Goal: Communication & Community: Answer question/provide support

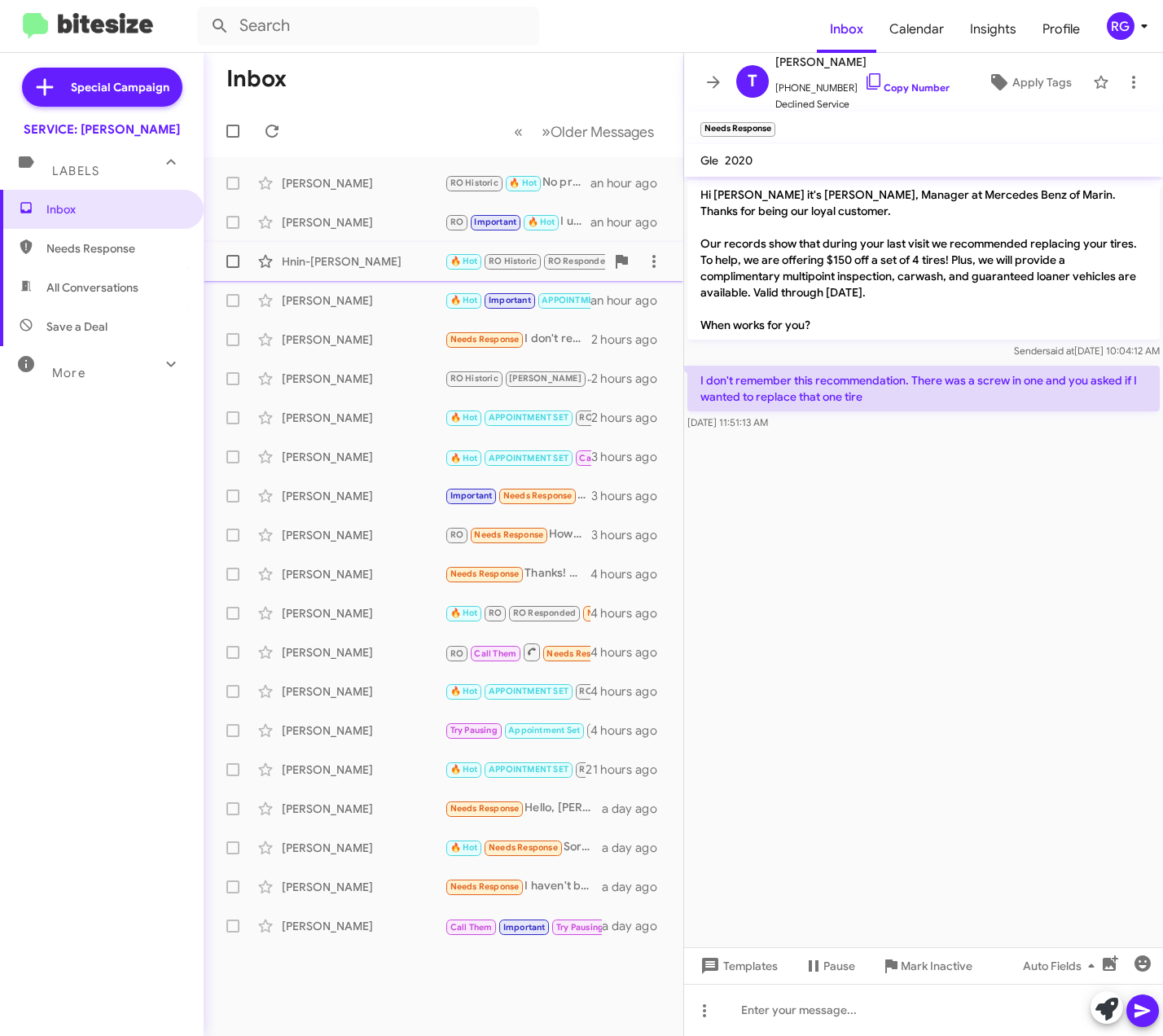
click at [463, 268] on small "🔥 Hot" at bounding box center [463, 262] width 35 height 15
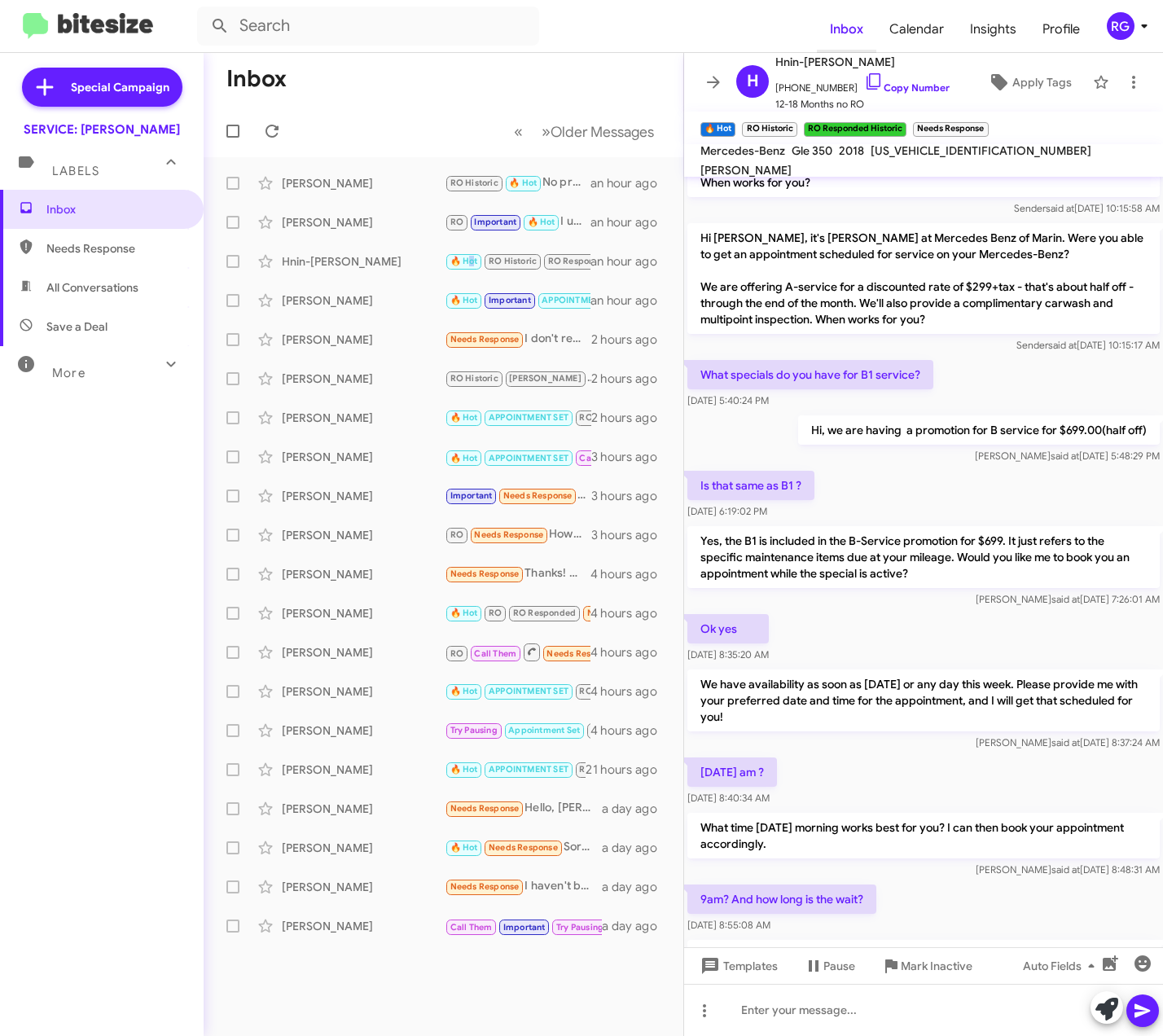
scroll to position [559, 0]
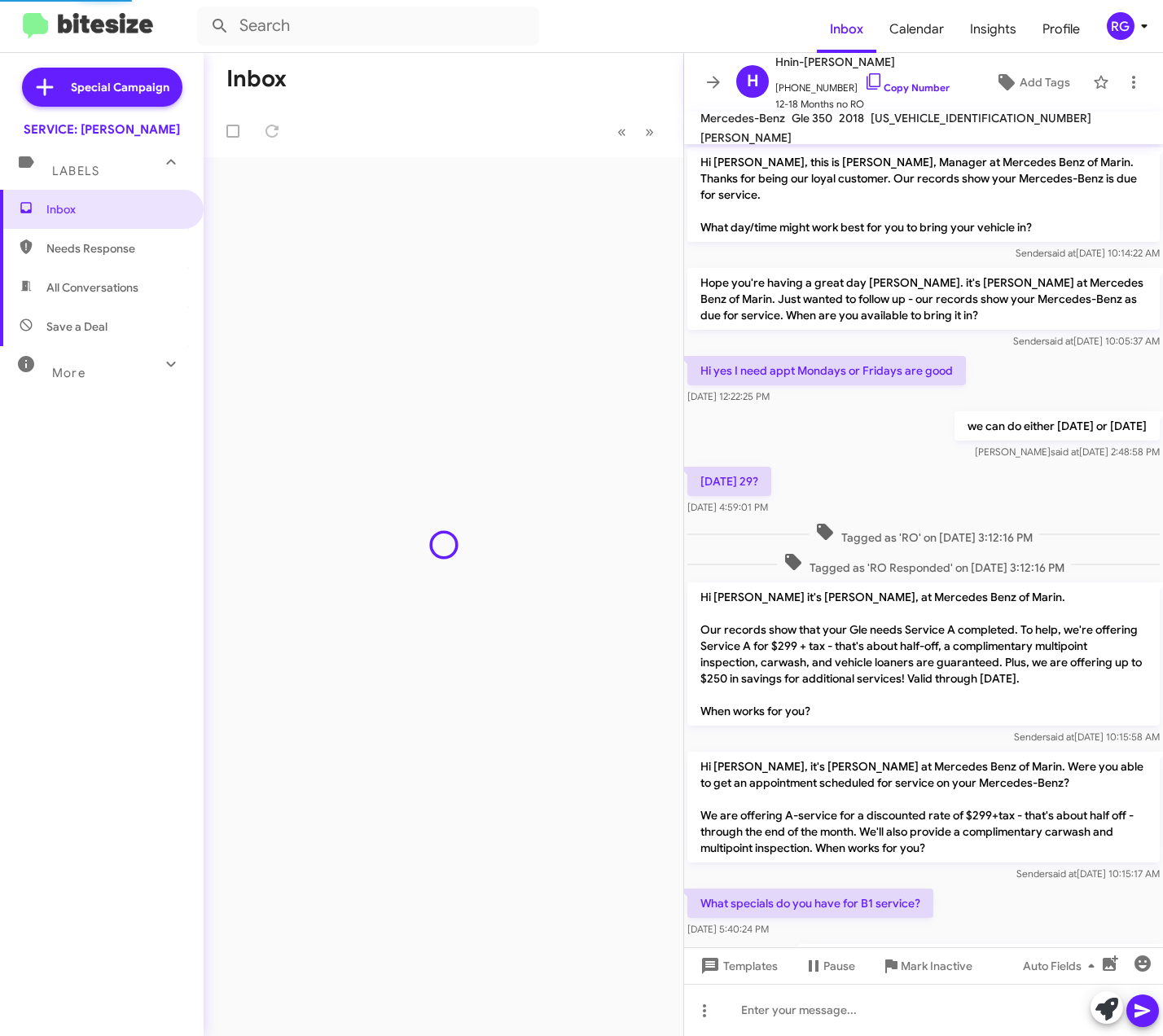
scroll to position [744, 0]
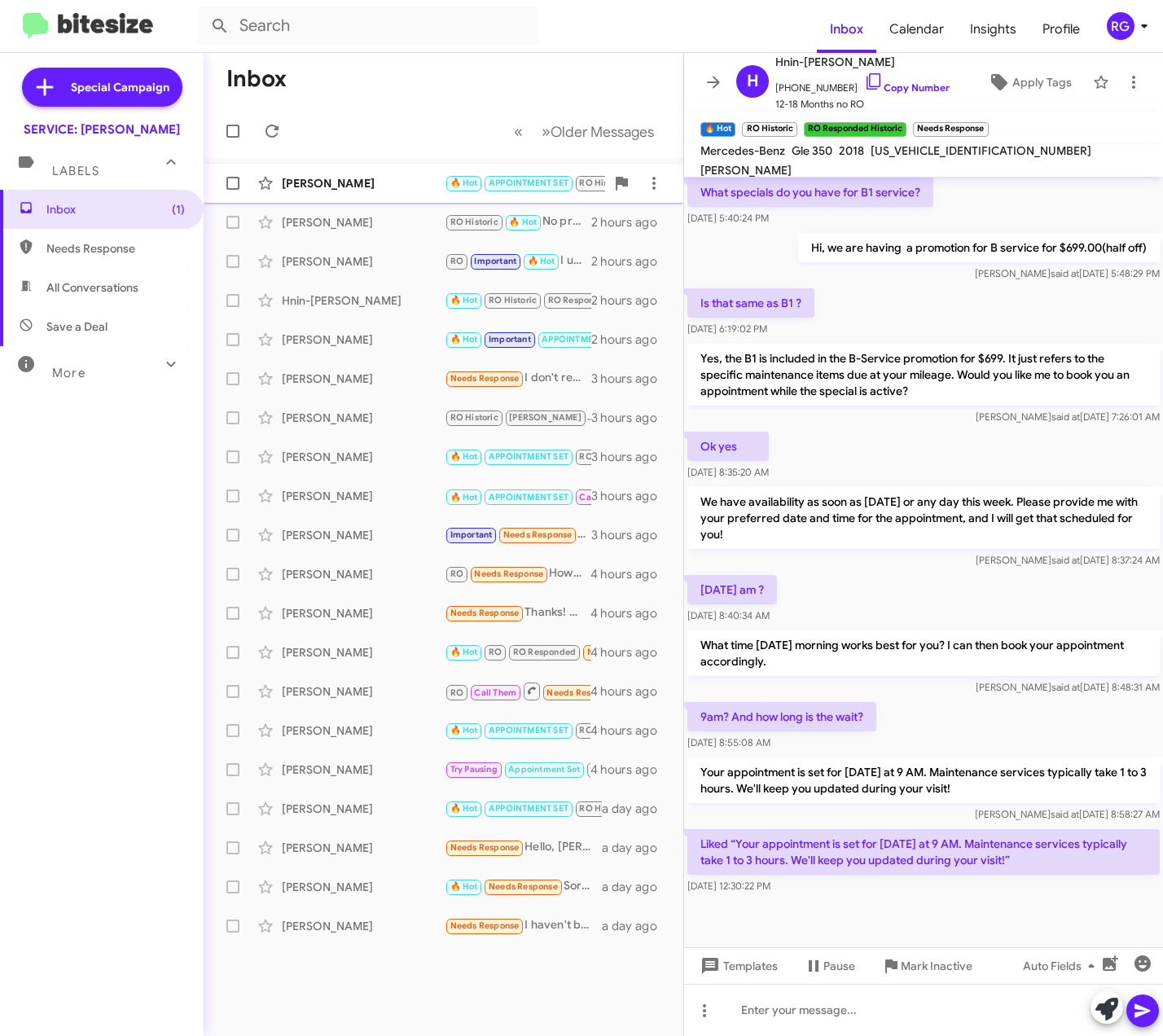
click at [353, 187] on div "Lee Chau" at bounding box center [363, 183] width 163 height 16
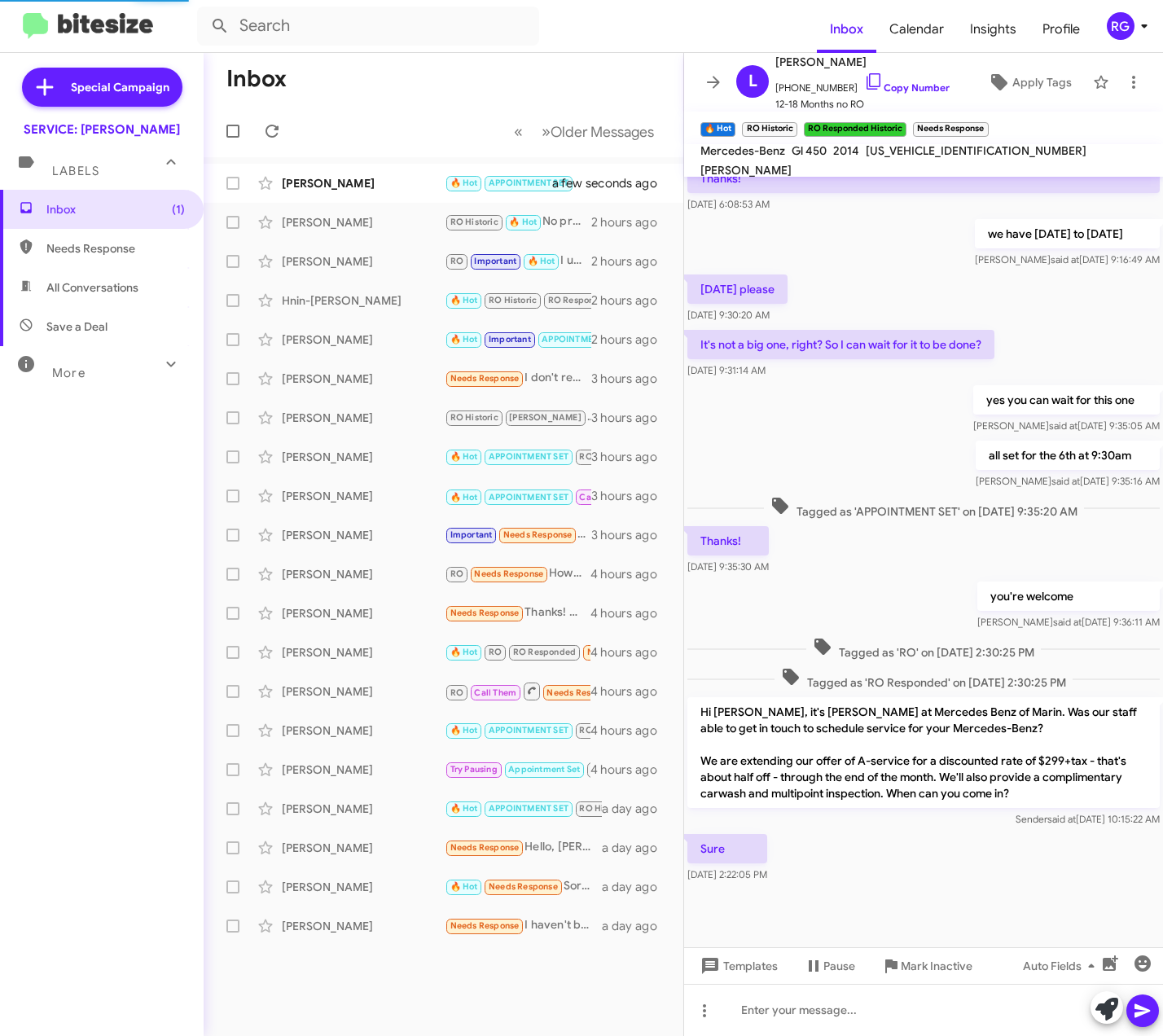
scroll to position [242, 0]
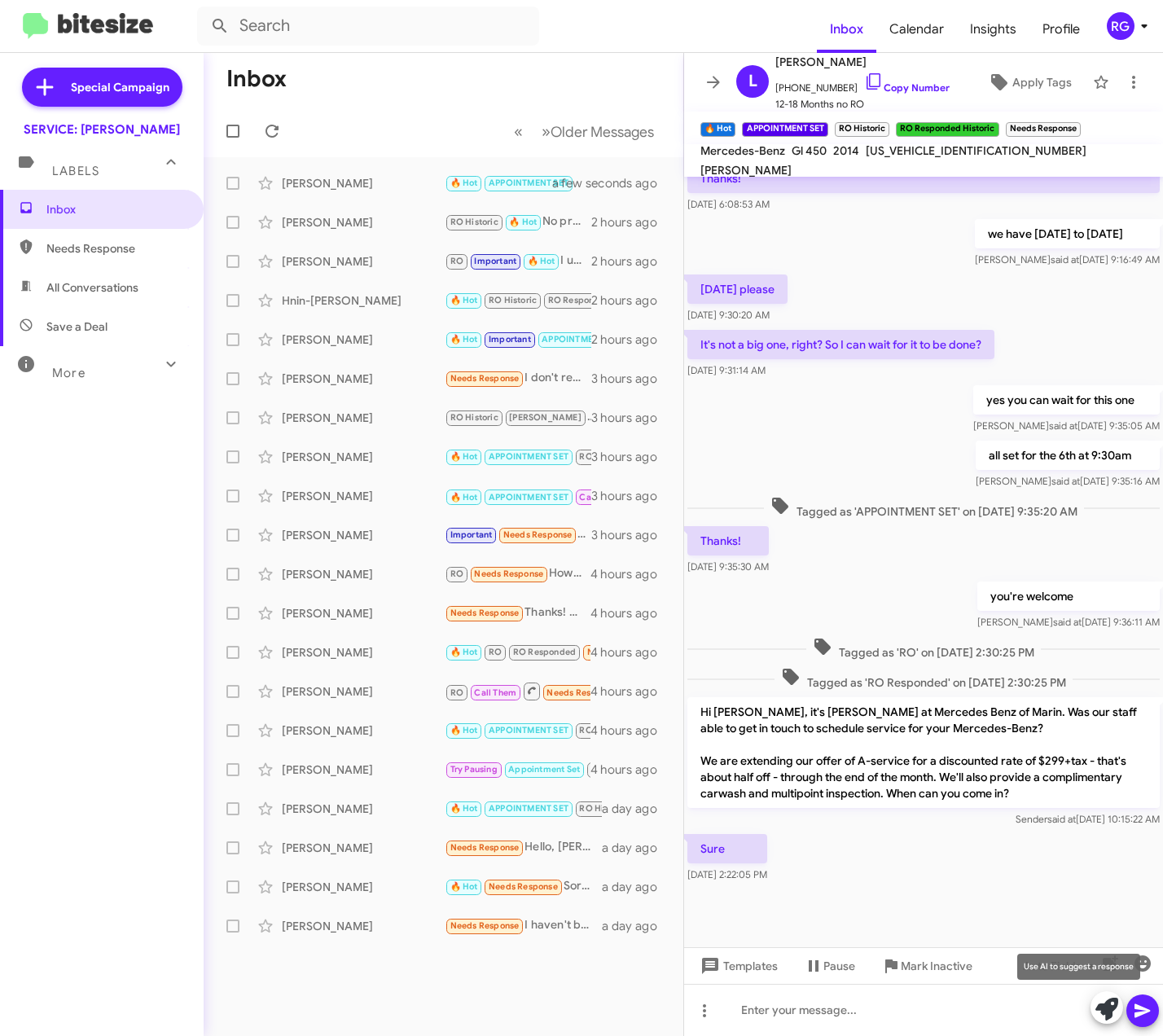
click at [1099, 1023] on span at bounding box center [1108, 1009] width 23 height 36
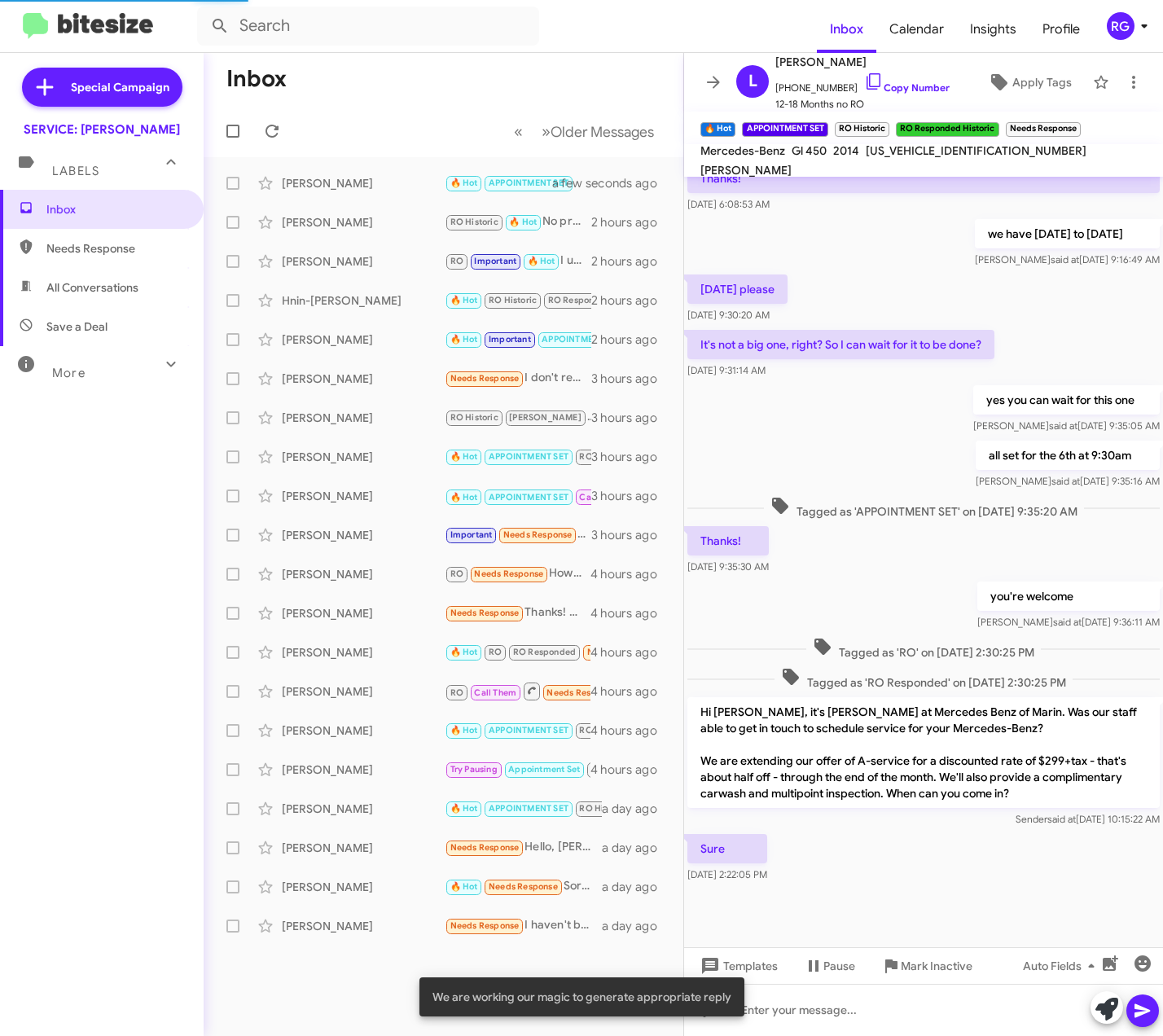
click at [920, 157] on span "[US_VEHICLE_IDENTIFICATION_NUMBER]" at bounding box center [976, 150] width 221 height 15
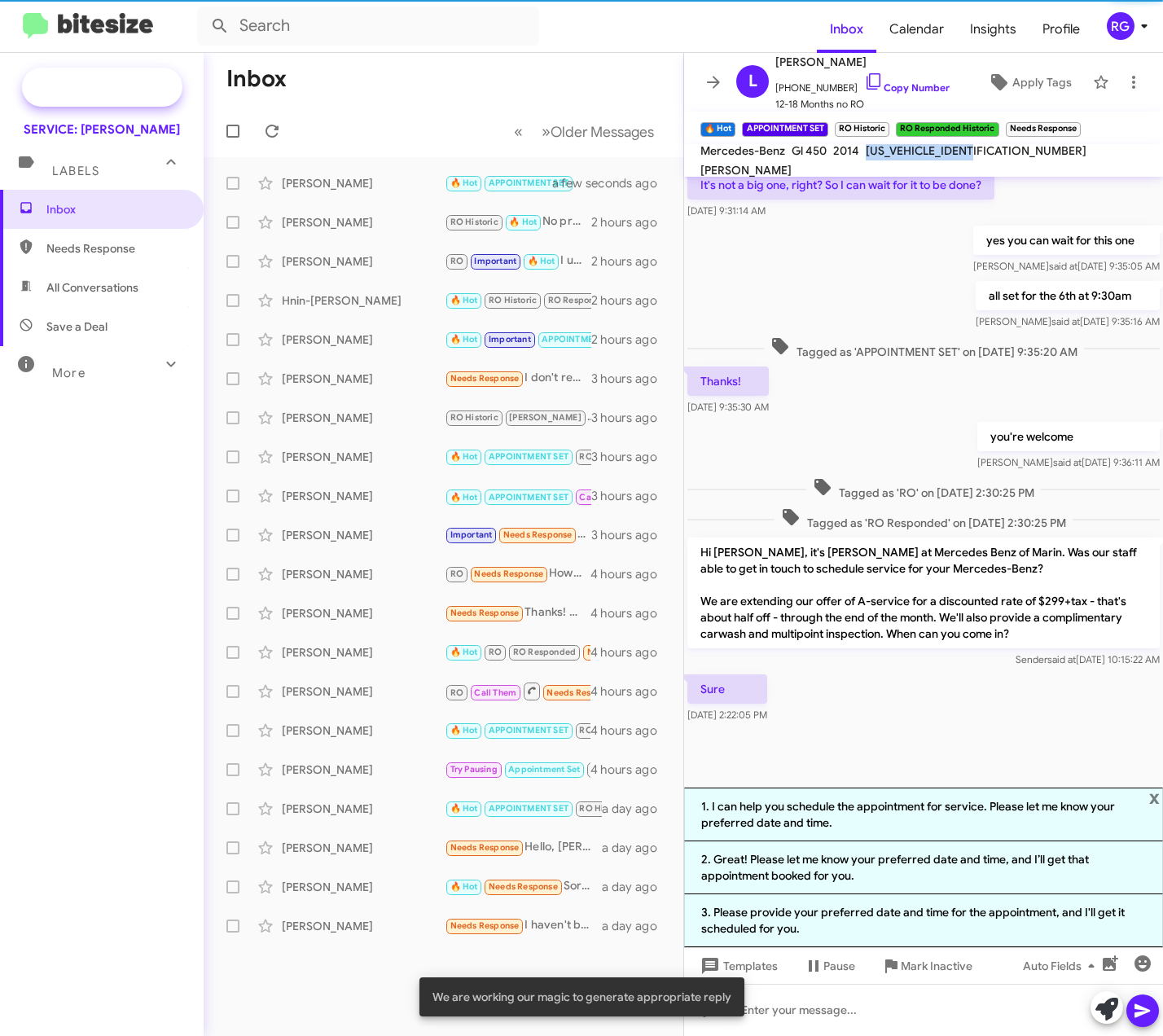
copy span "[US_VEHICLE_IDENTIFICATION_NUMBER]"
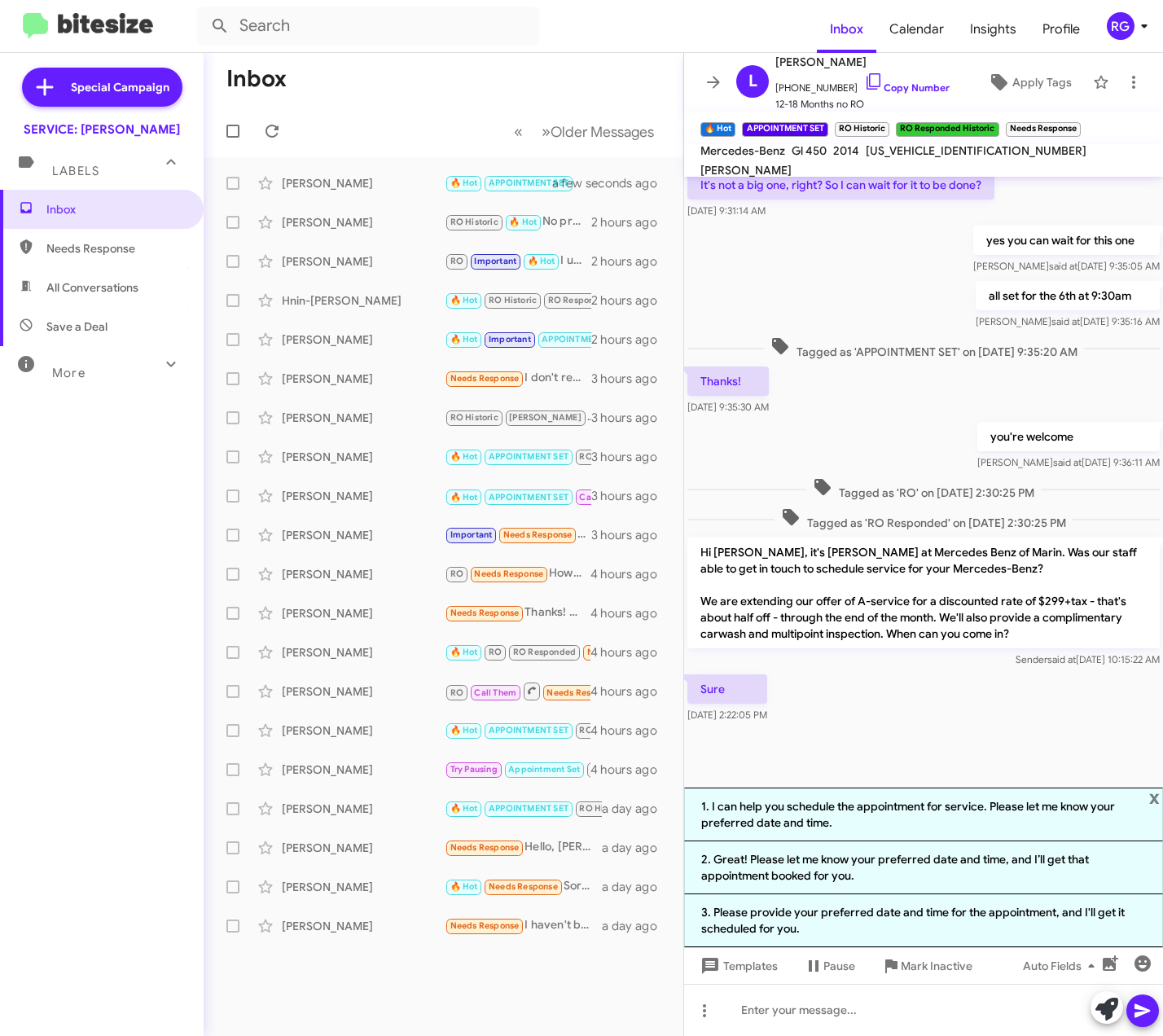
click at [903, 824] on li "1. I can help you schedule the appointment for service. Please let me know your…" at bounding box center [923, 814] width 479 height 54
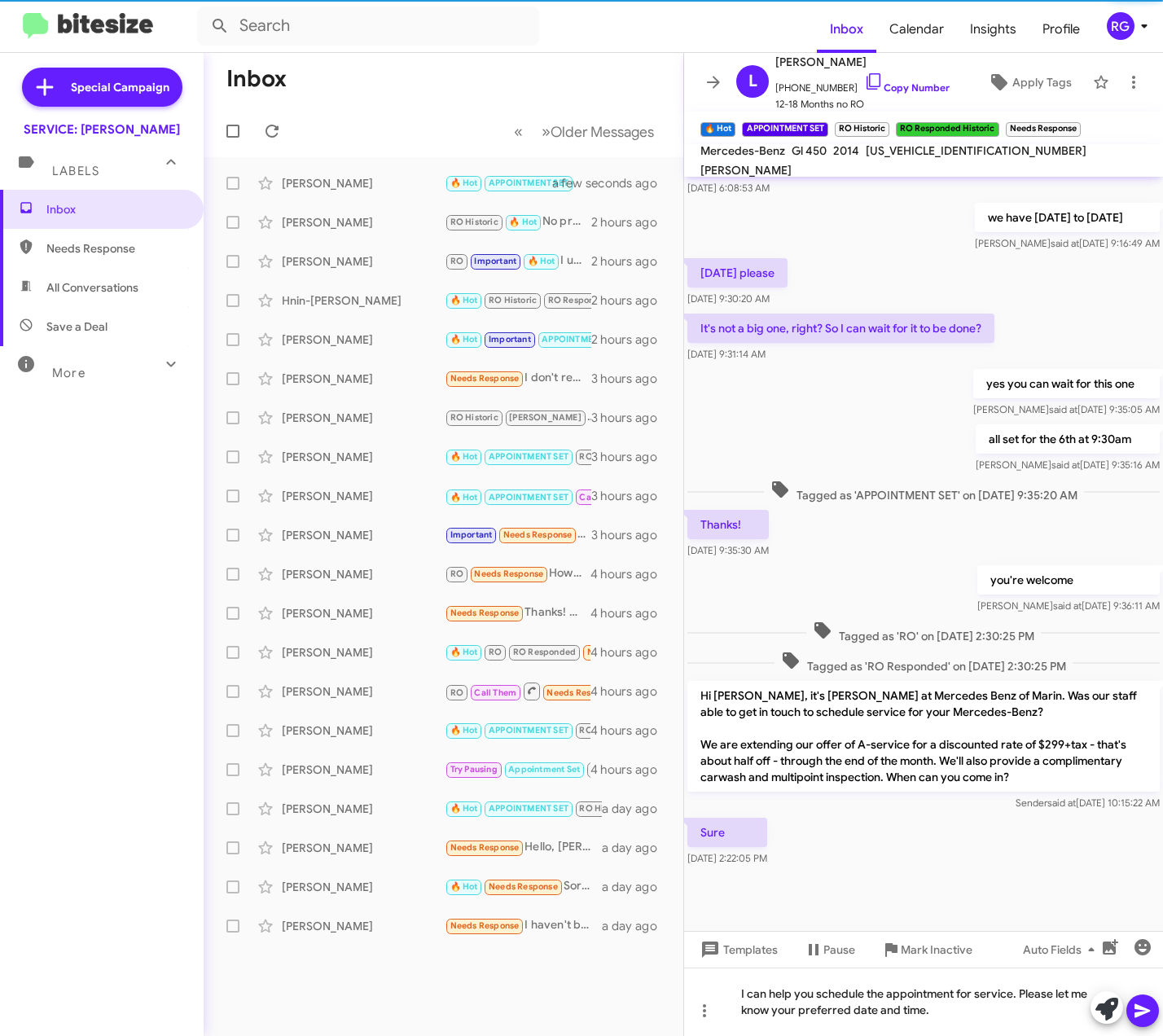
click at [1145, 1013] on icon at bounding box center [1143, 1011] width 15 height 14
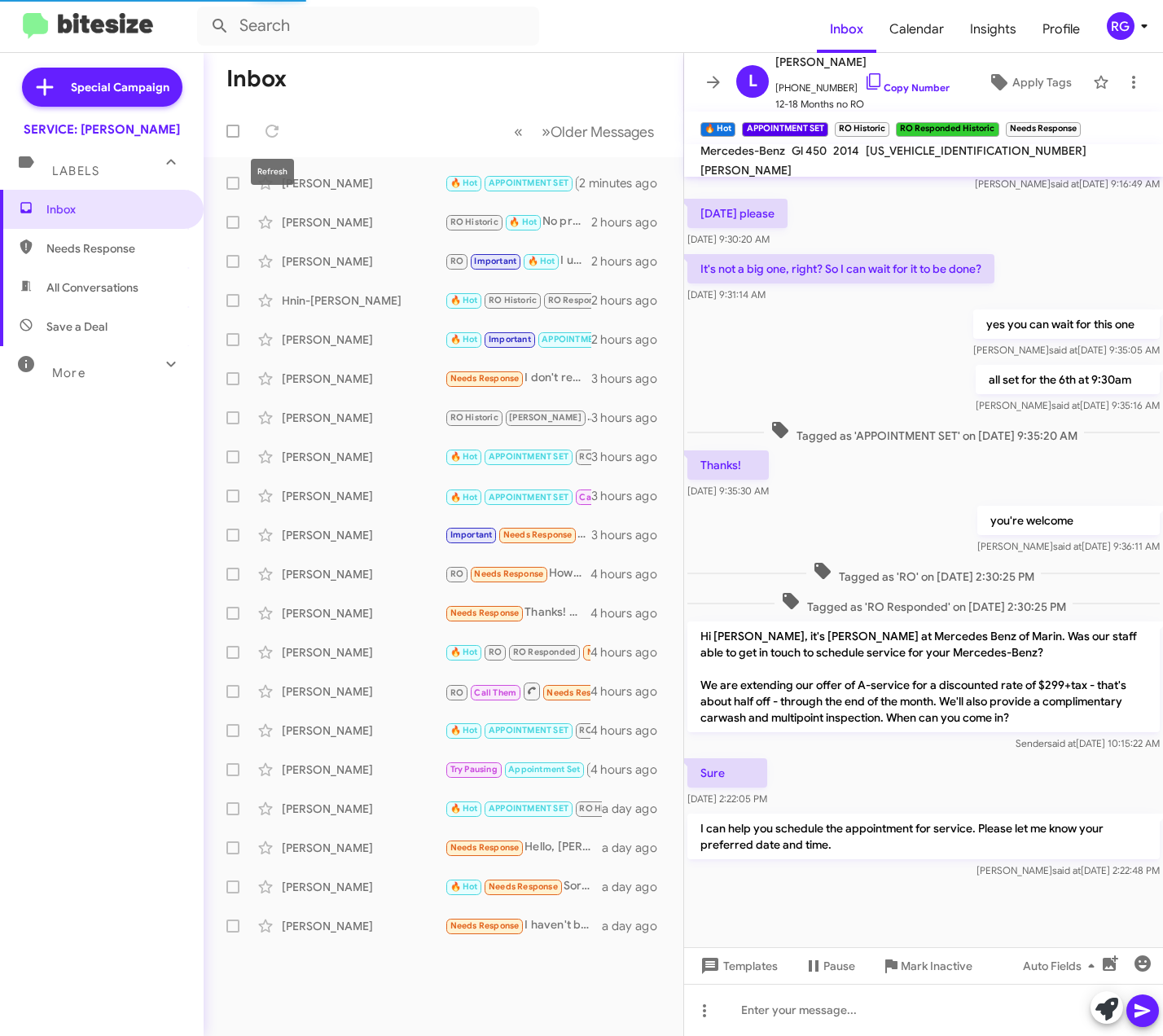
scroll to position [0, 0]
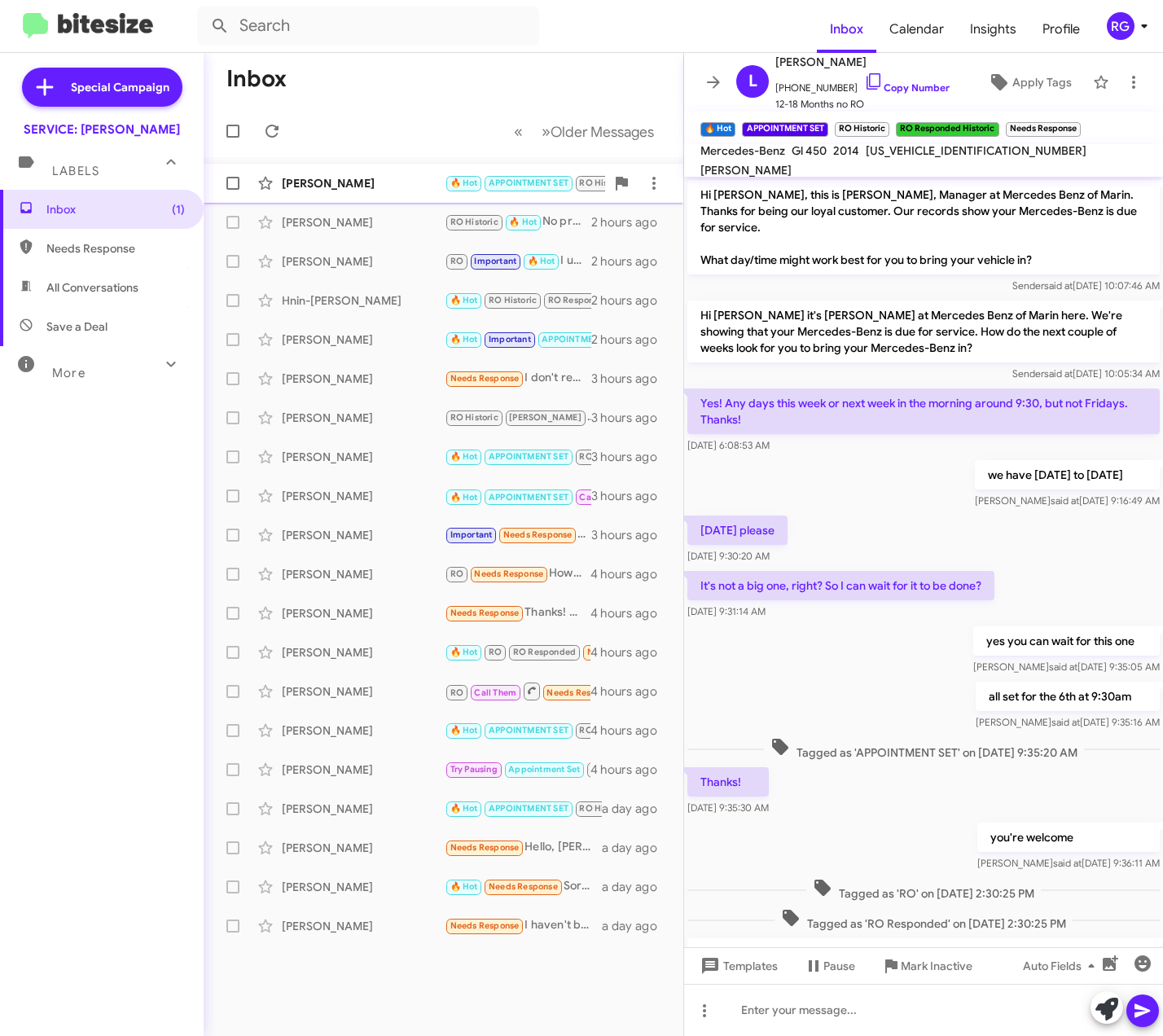
click at [348, 173] on div "Lee Chau 🔥 Hot APPOINTMENT SET RO Historic RO Responded Historic Needs Response…" at bounding box center [443, 184] width 454 height 33
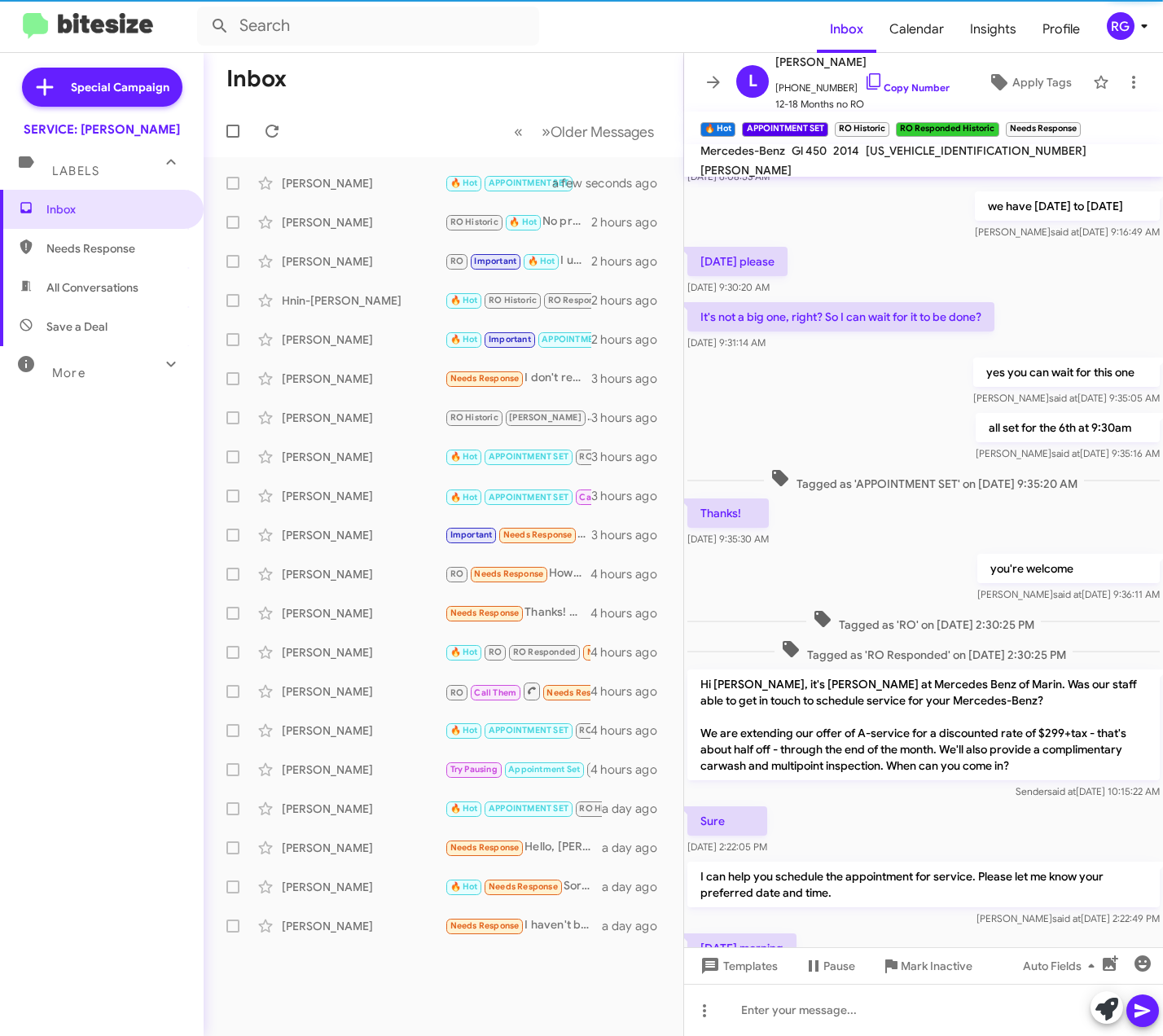
scroll to position [378, 0]
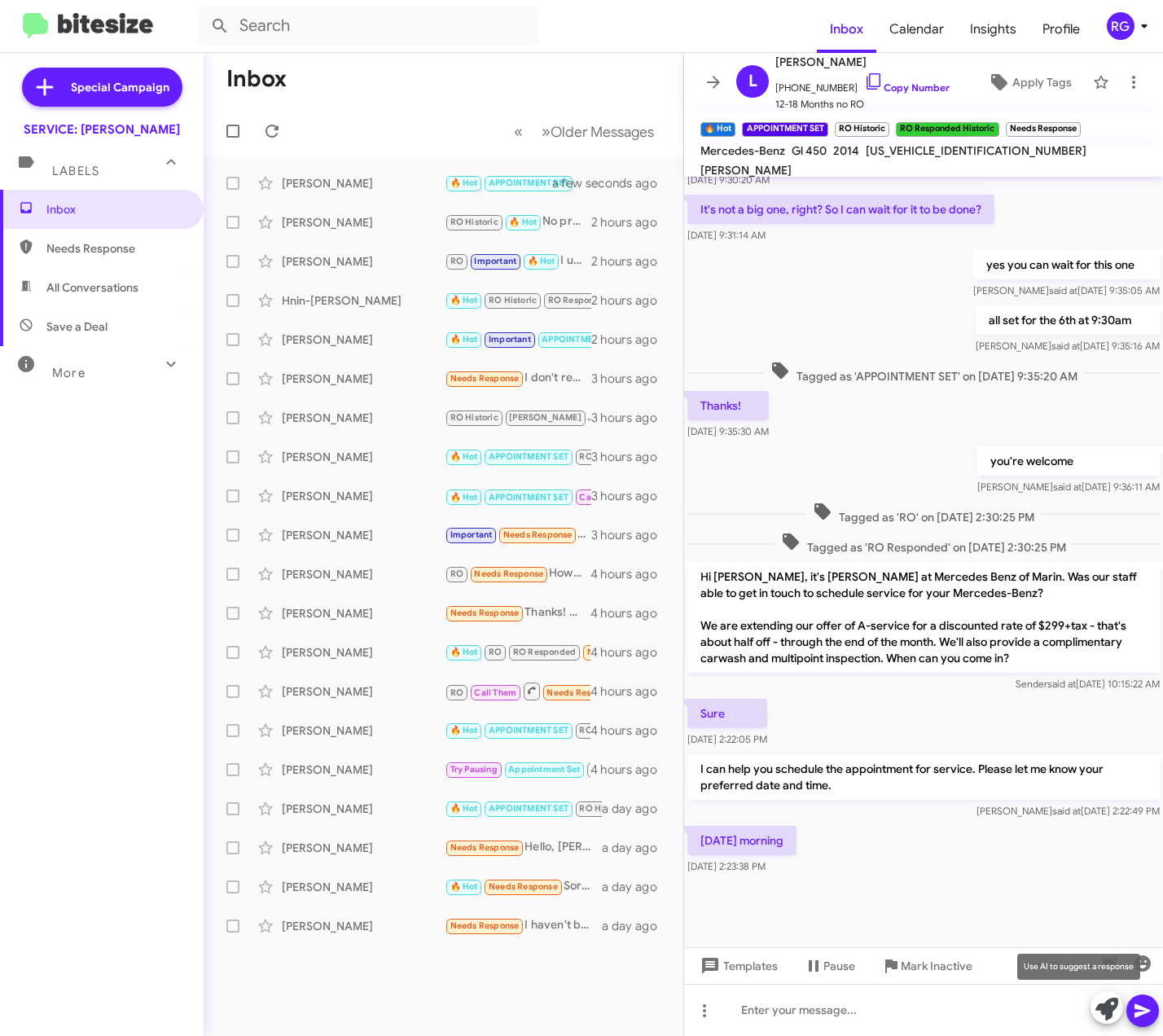
click at [1100, 1003] on icon at bounding box center [1108, 1009] width 23 height 23
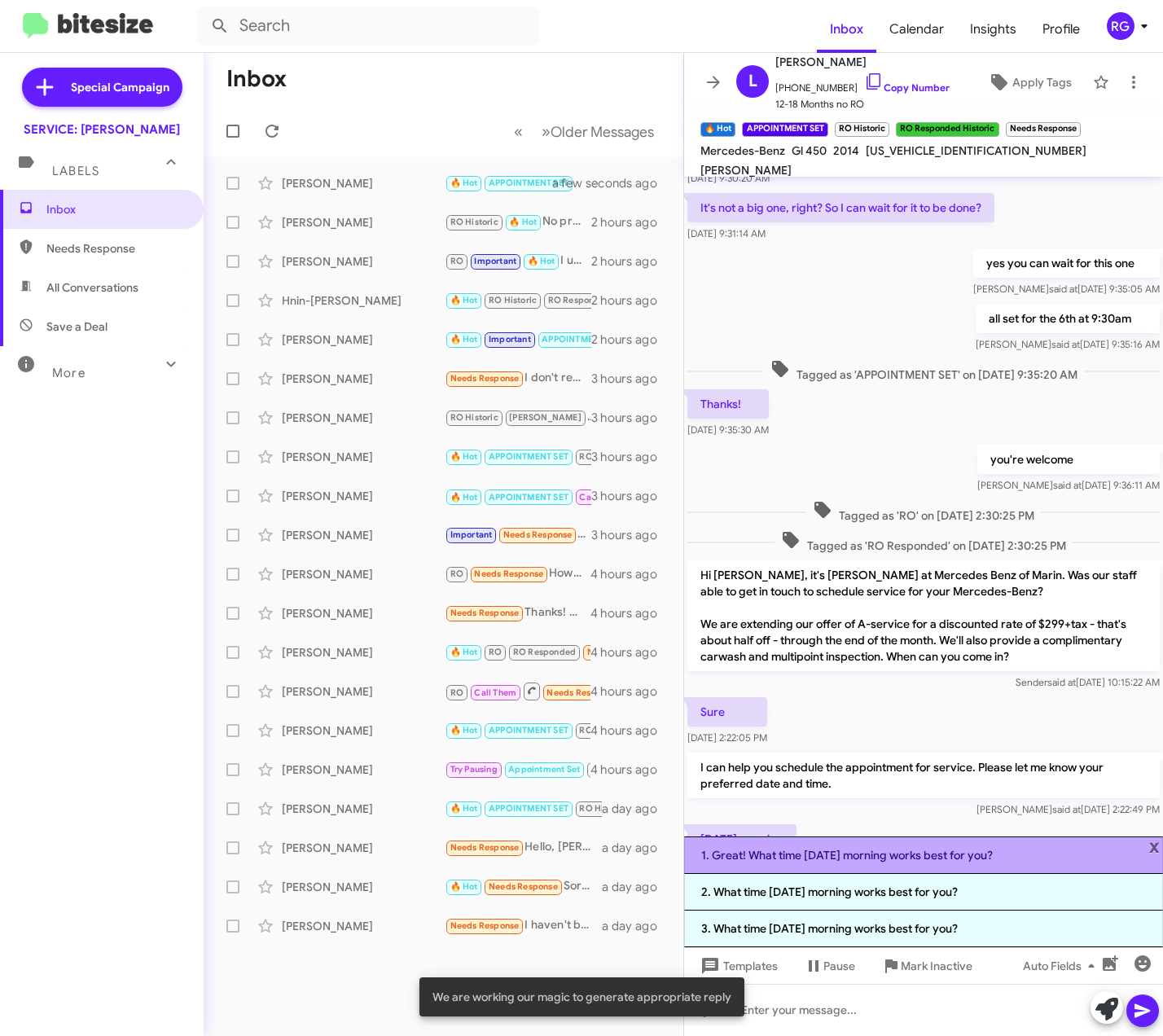
click at [942, 870] on li "1. Great! What time on Monday morning works best for you?" at bounding box center [923, 855] width 479 height 38
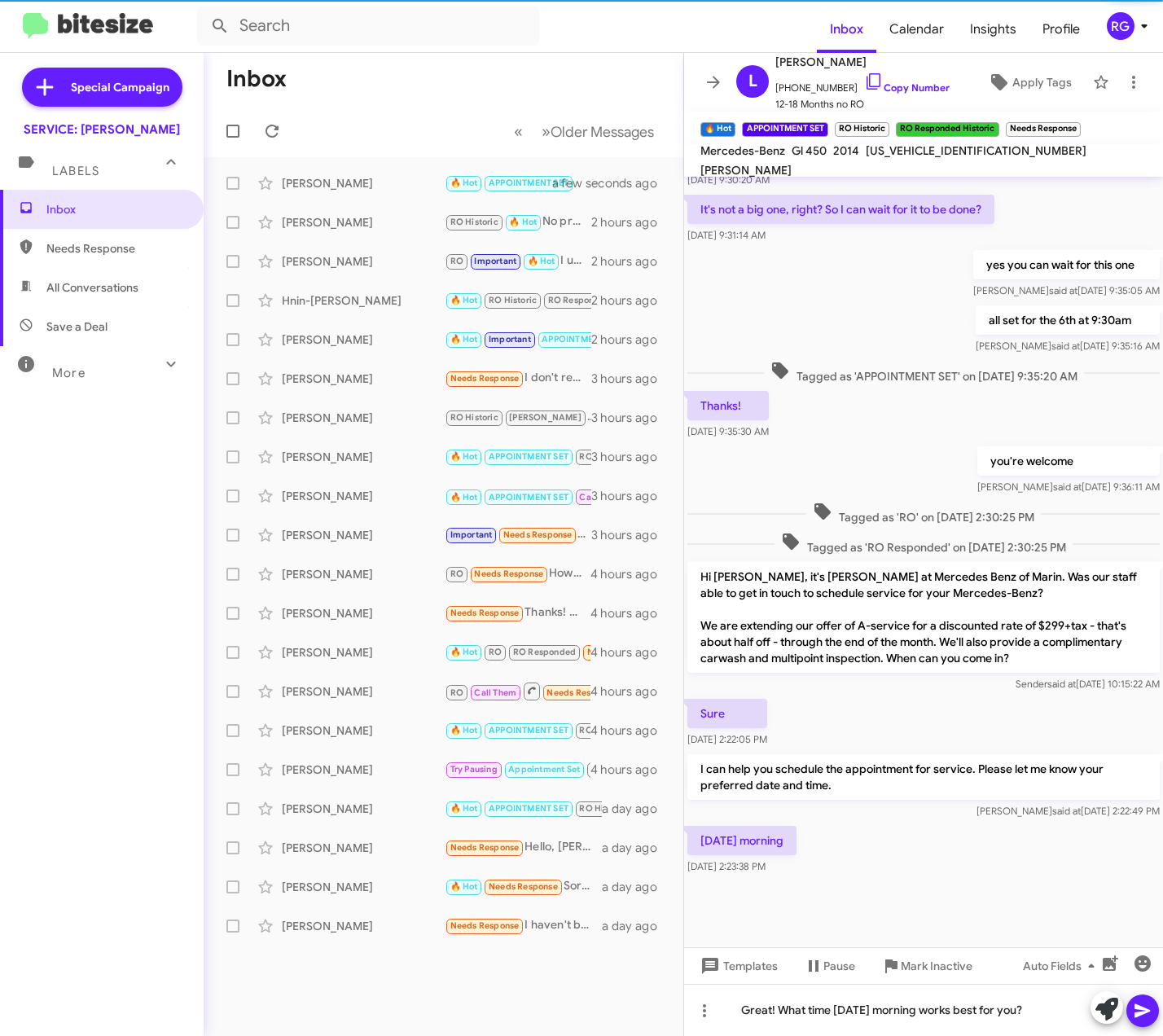
click at [1145, 1013] on icon at bounding box center [1143, 1011] width 15 height 14
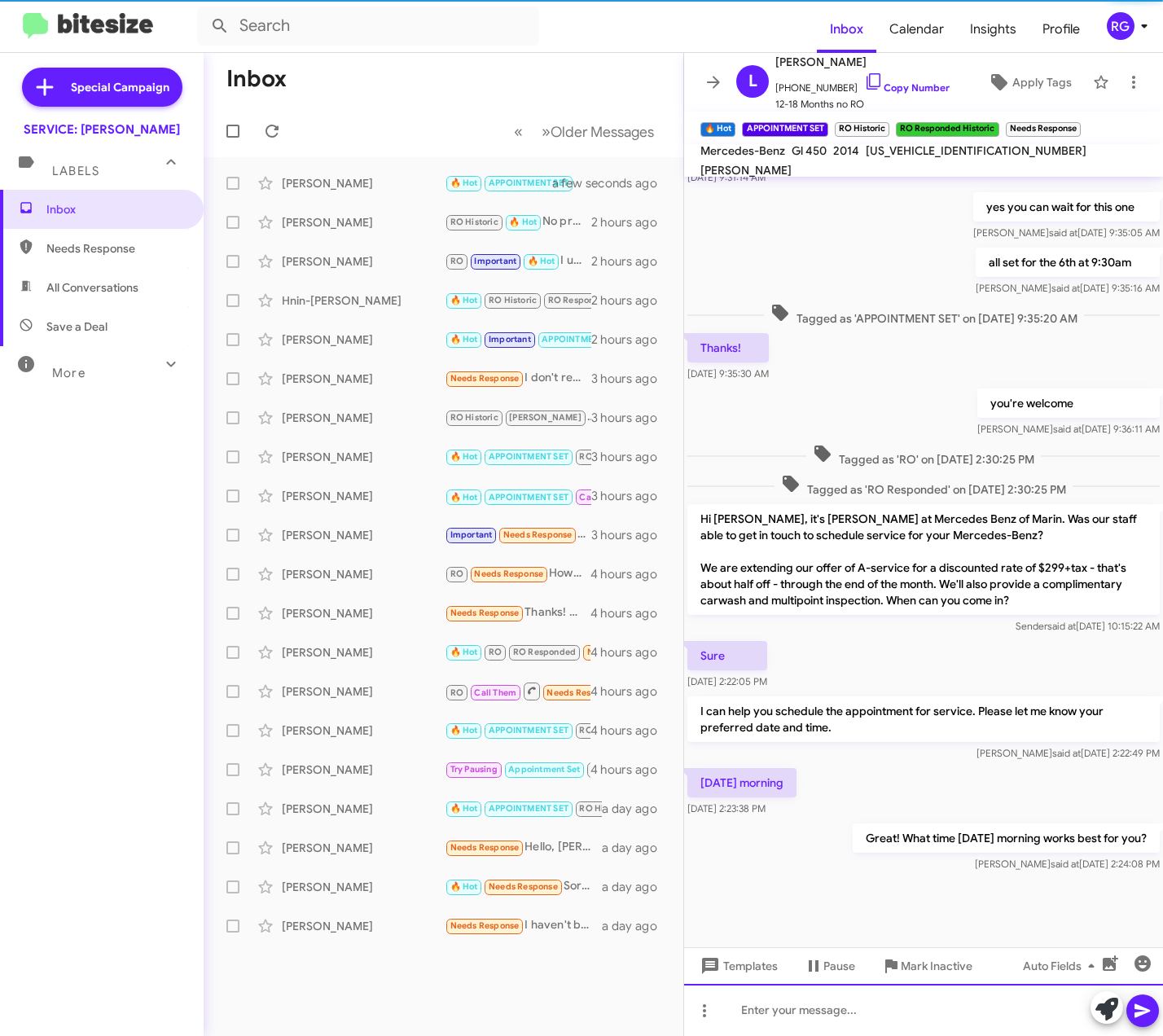
scroll to position [437, 0]
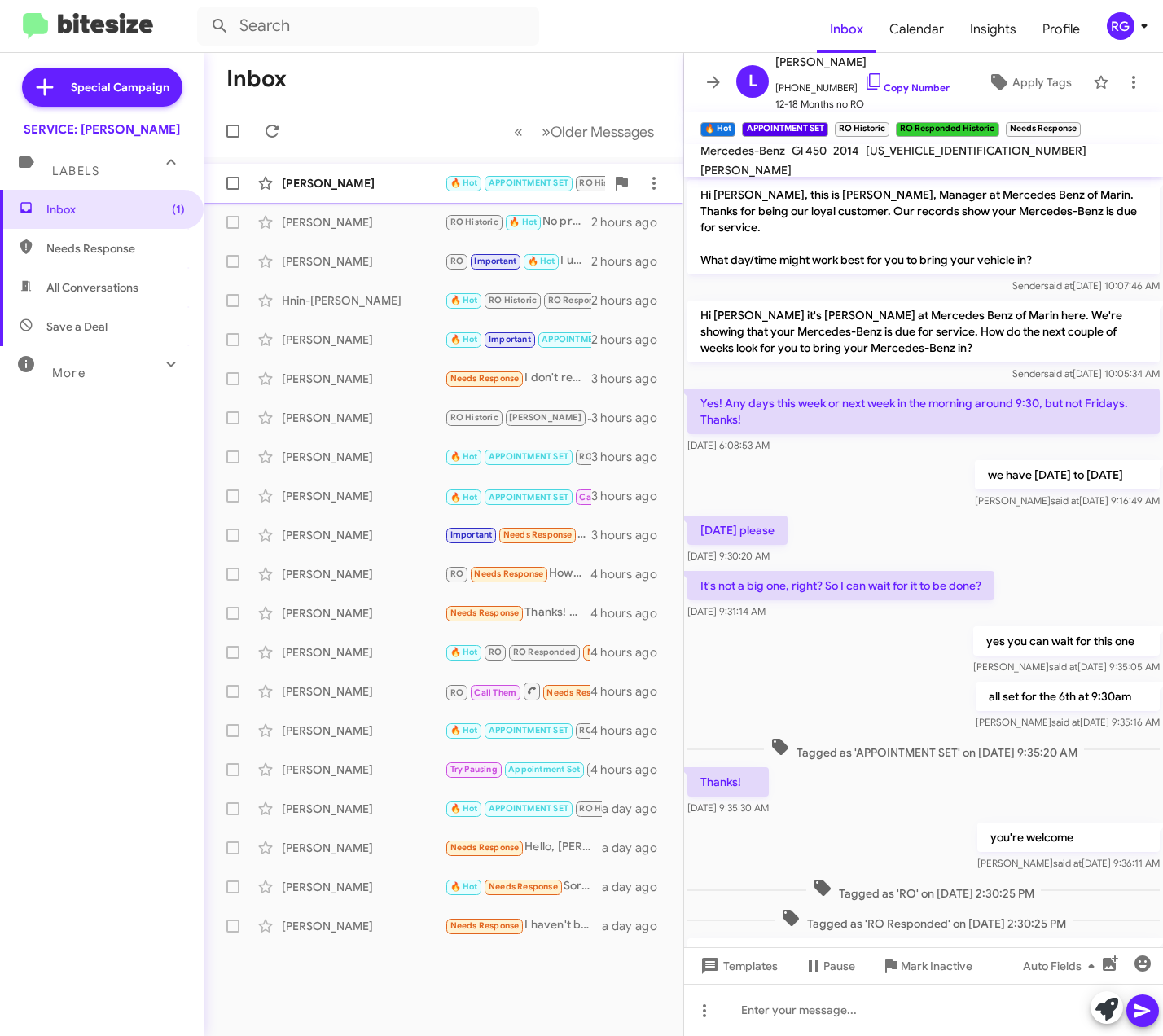
click at [507, 186] on span "APPOINTMENT SET" at bounding box center [528, 183] width 80 height 11
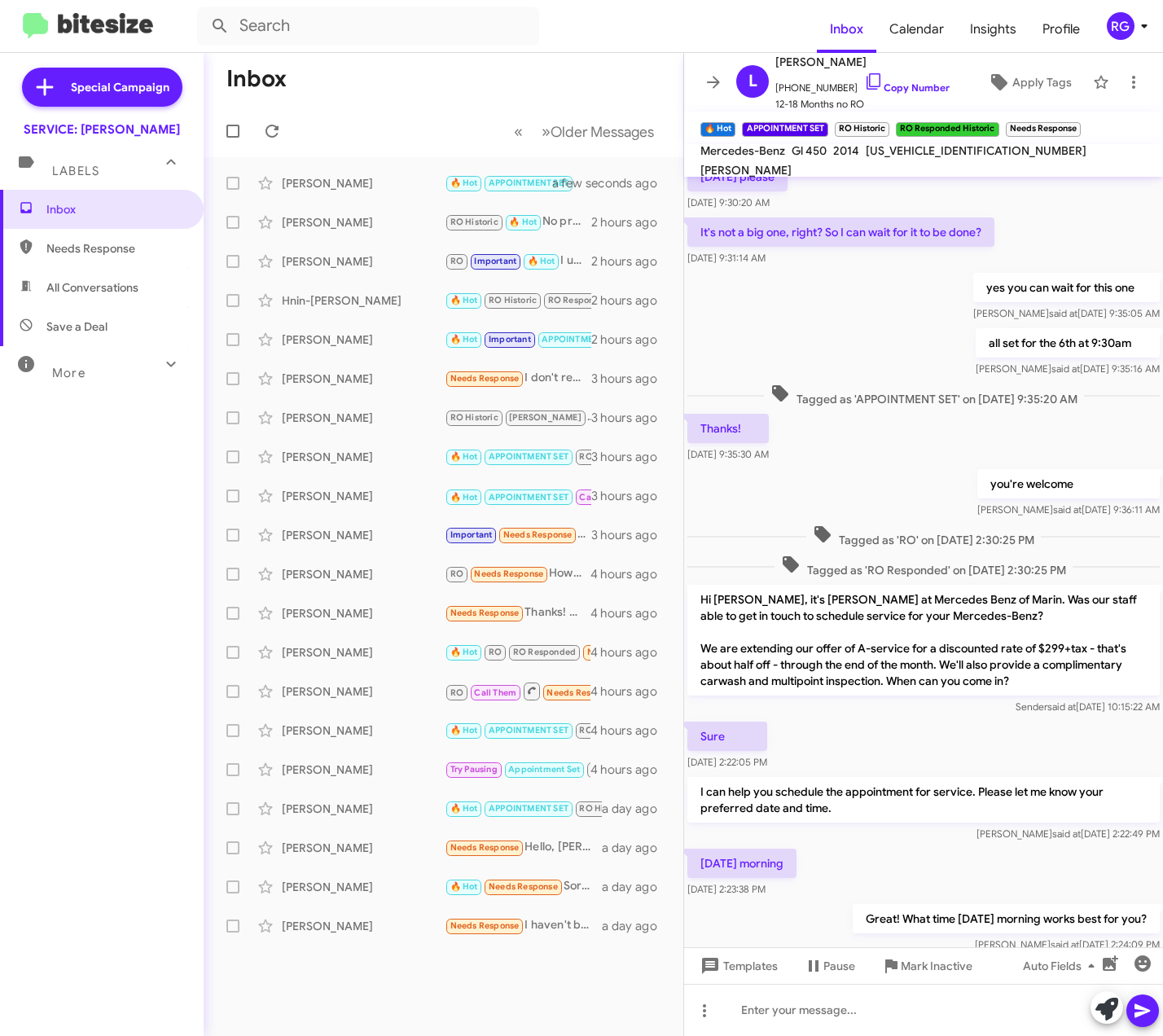
scroll to position [496, 0]
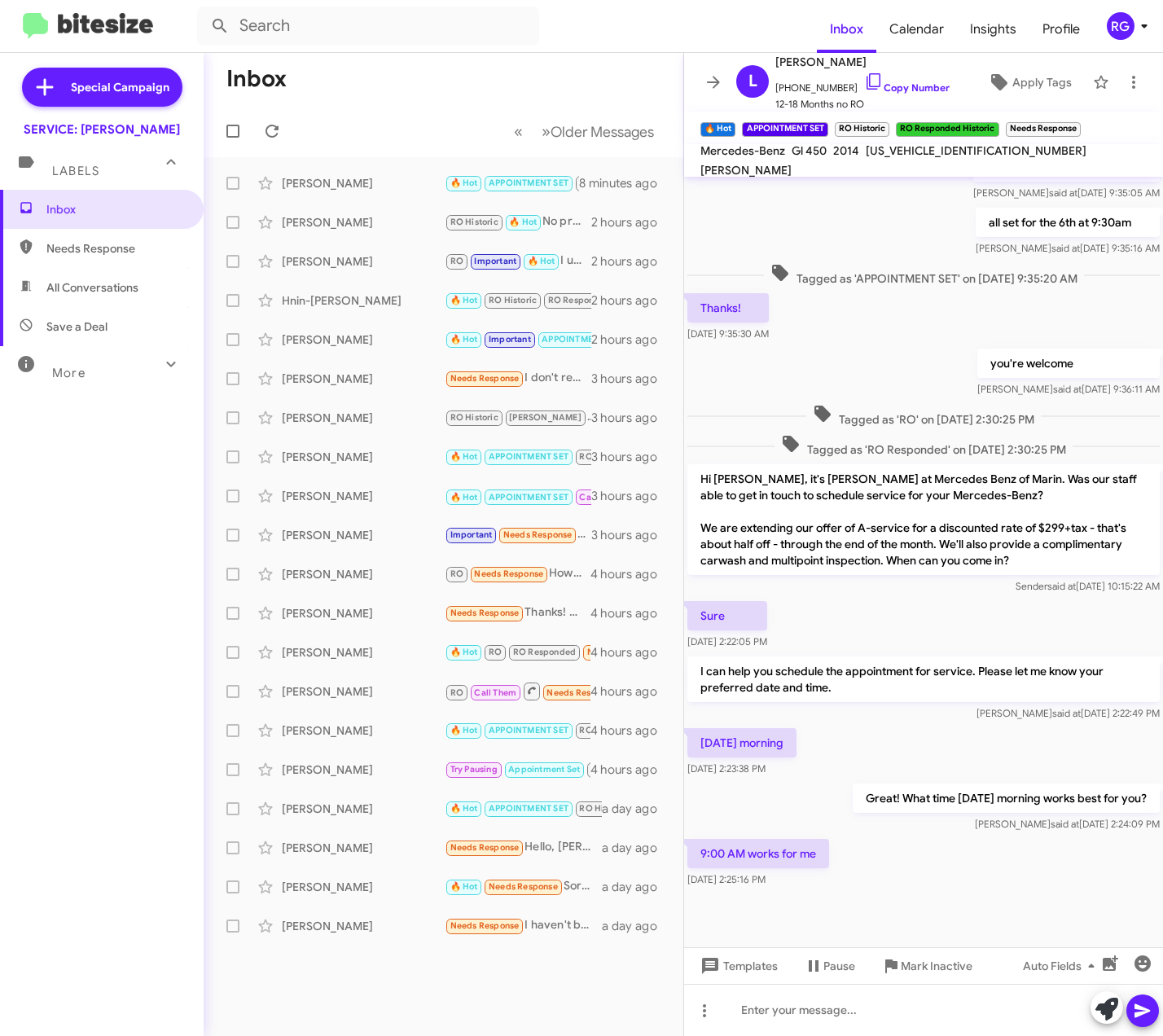
scroll to position [496, 0]
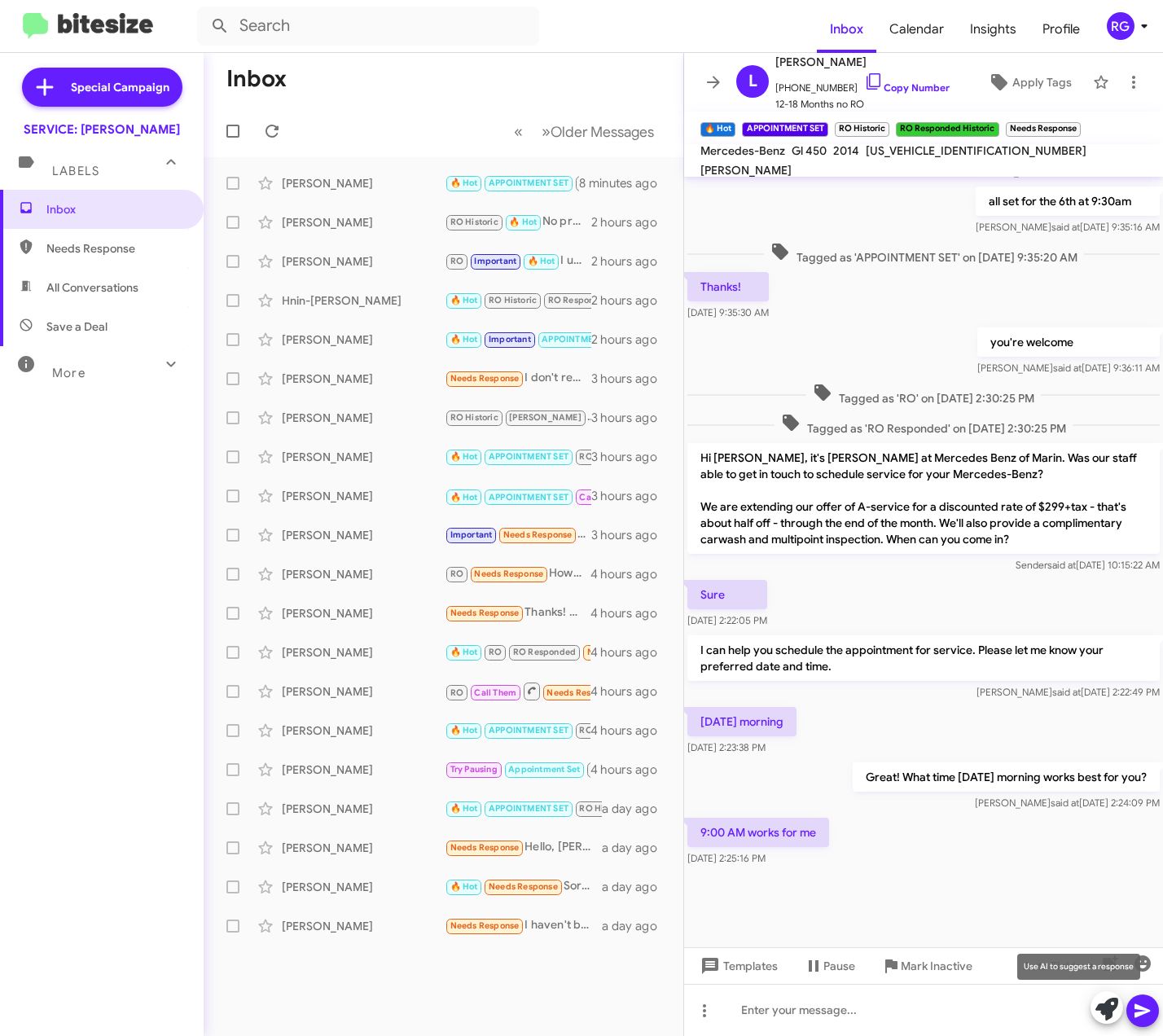
click at [1110, 1003] on icon at bounding box center [1108, 1009] width 23 height 23
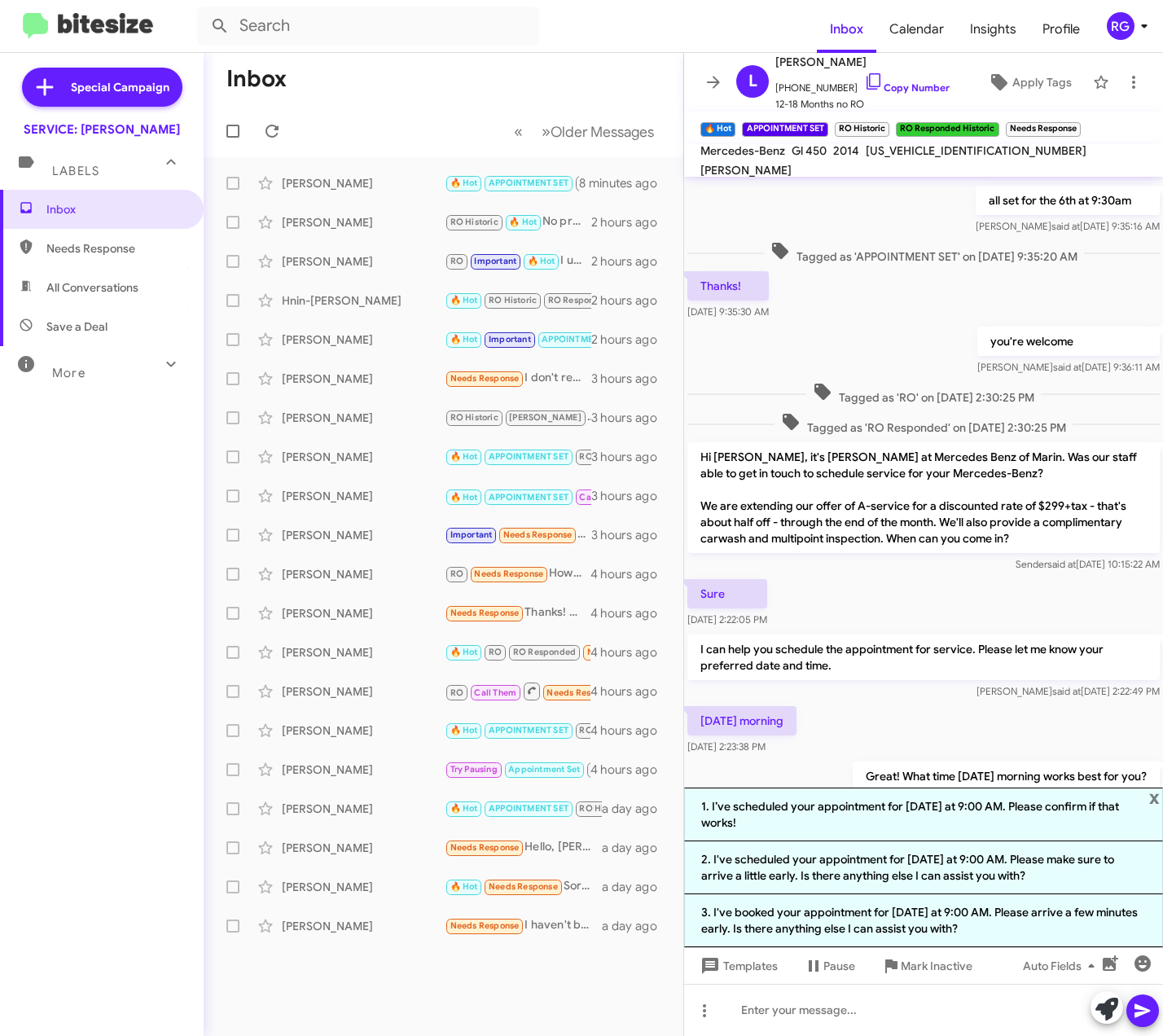
click at [1008, 795] on li "1. I’ve scheduled your appointment for [DATE] at 9:00 AM. Please confirm if tha…" at bounding box center [923, 814] width 479 height 54
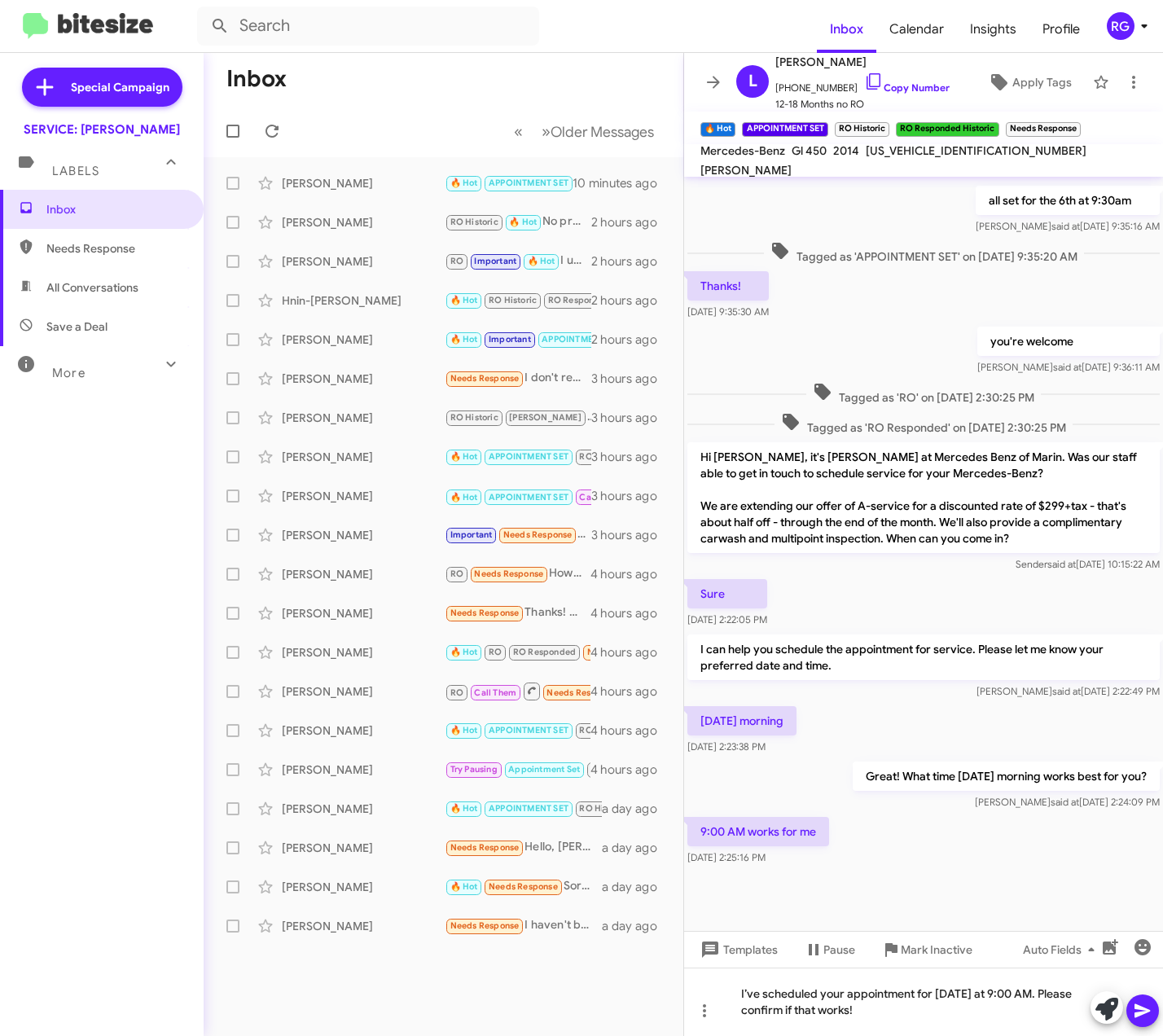
drag, startPoint x: 945, startPoint y: 430, endPoint x: 948, endPoint y: 482, distance: 52.1
click at [945, 430] on span "Tagged as 'RO Responded' on [DATE] 2:30:25 PM" at bounding box center [924, 424] width 298 height 23
drag, startPoint x: 903, startPoint y: 1004, endPoint x: 932, endPoint y: 1026, distance: 36.4
click at [904, 1003] on mat-tooltip-component "Mark Inactive" at bounding box center [926, 989] width 86 height 49
click at [1021, 1014] on div "I’ve scheduled your appointment for [DATE] at 9:00 AM. Please confirm if that w…" at bounding box center [923, 1001] width 479 height 69
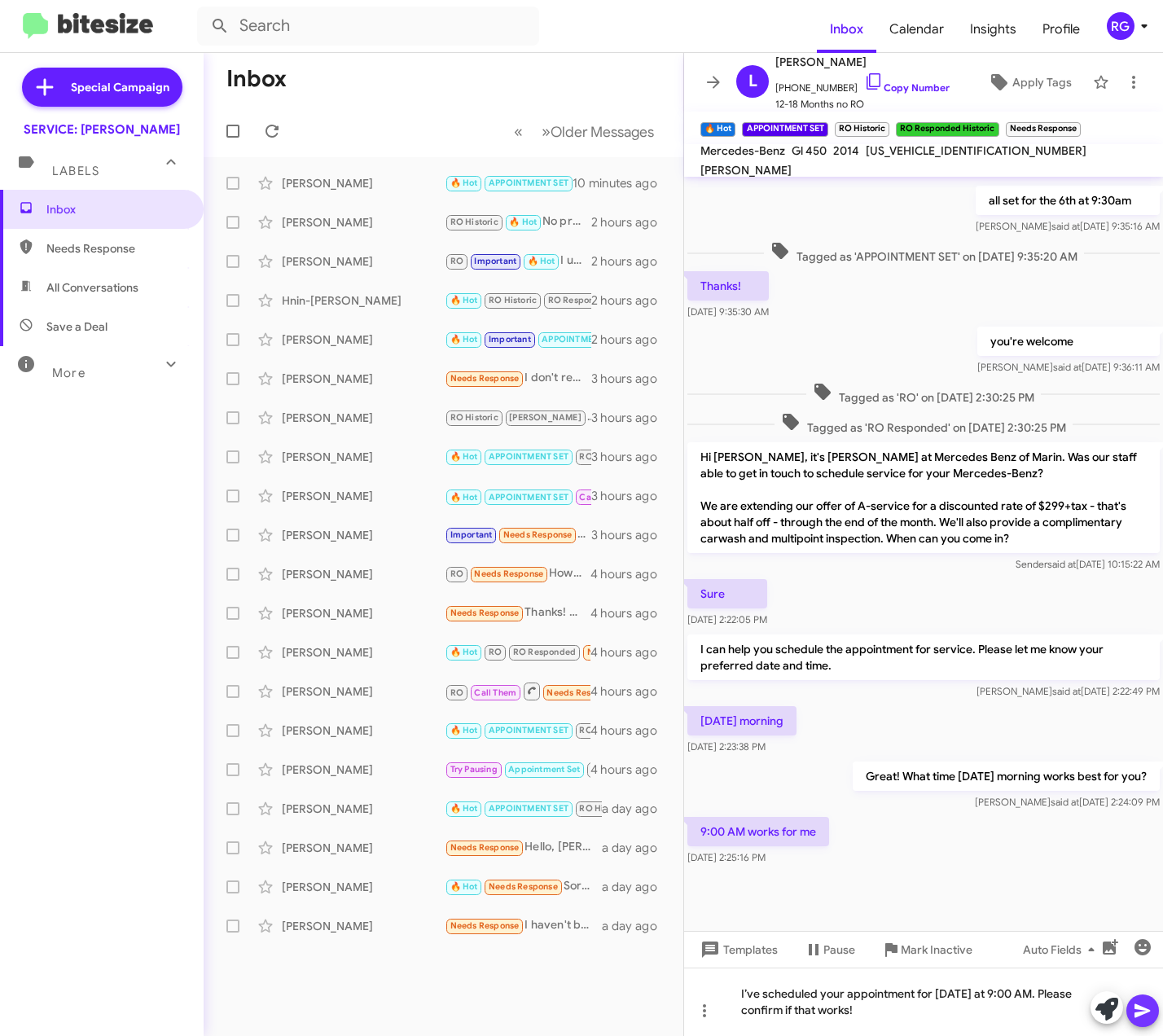
click at [1143, 1014] on icon at bounding box center [1143, 1011] width 15 height 14
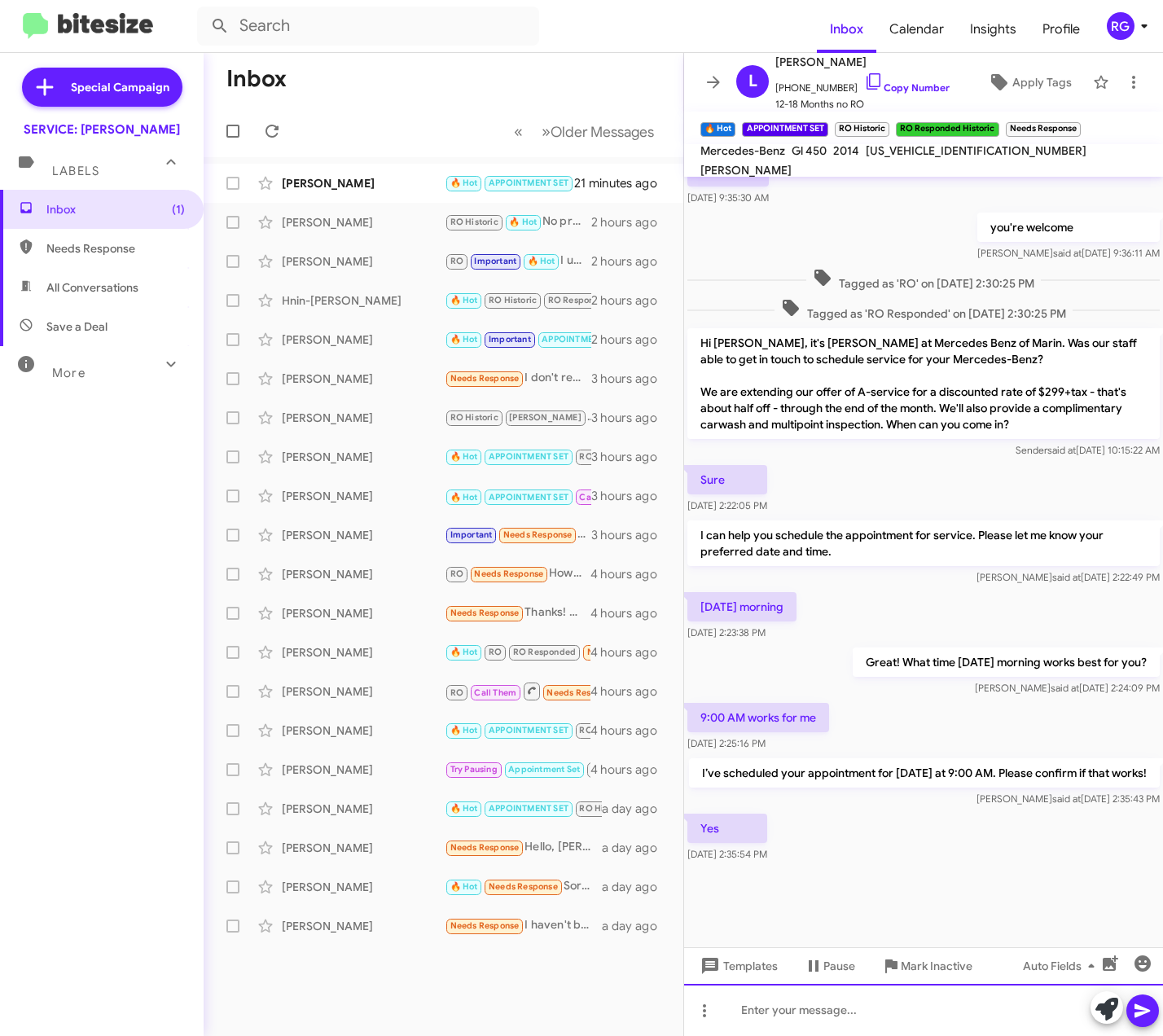
scroll to position [507, 0]
click at [412, 181] on div "[PERSON_NAME]" at bounding box center [363, 183] width 163 height 16
click at [1039, 64] on div "L Lee Chau +14155331472 Copy Number 12-18 Months no RO Apply Tags" at bounding box center [907, 82] width 355 height 60
click at [1037, 76] on span "Apply Tags" at bounding box center [1042, 82] width 59 height 29
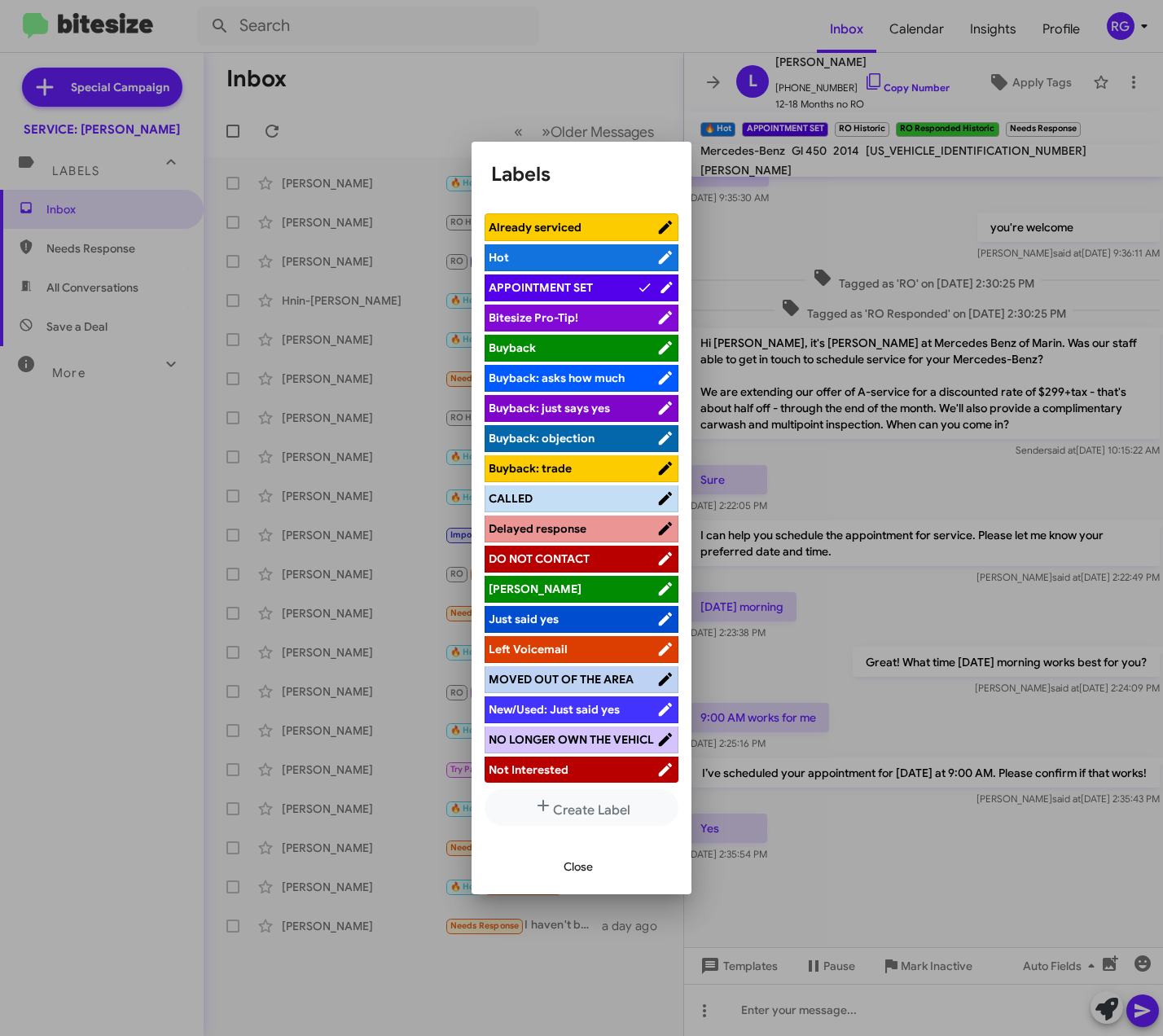
scroll to position [204, 0]
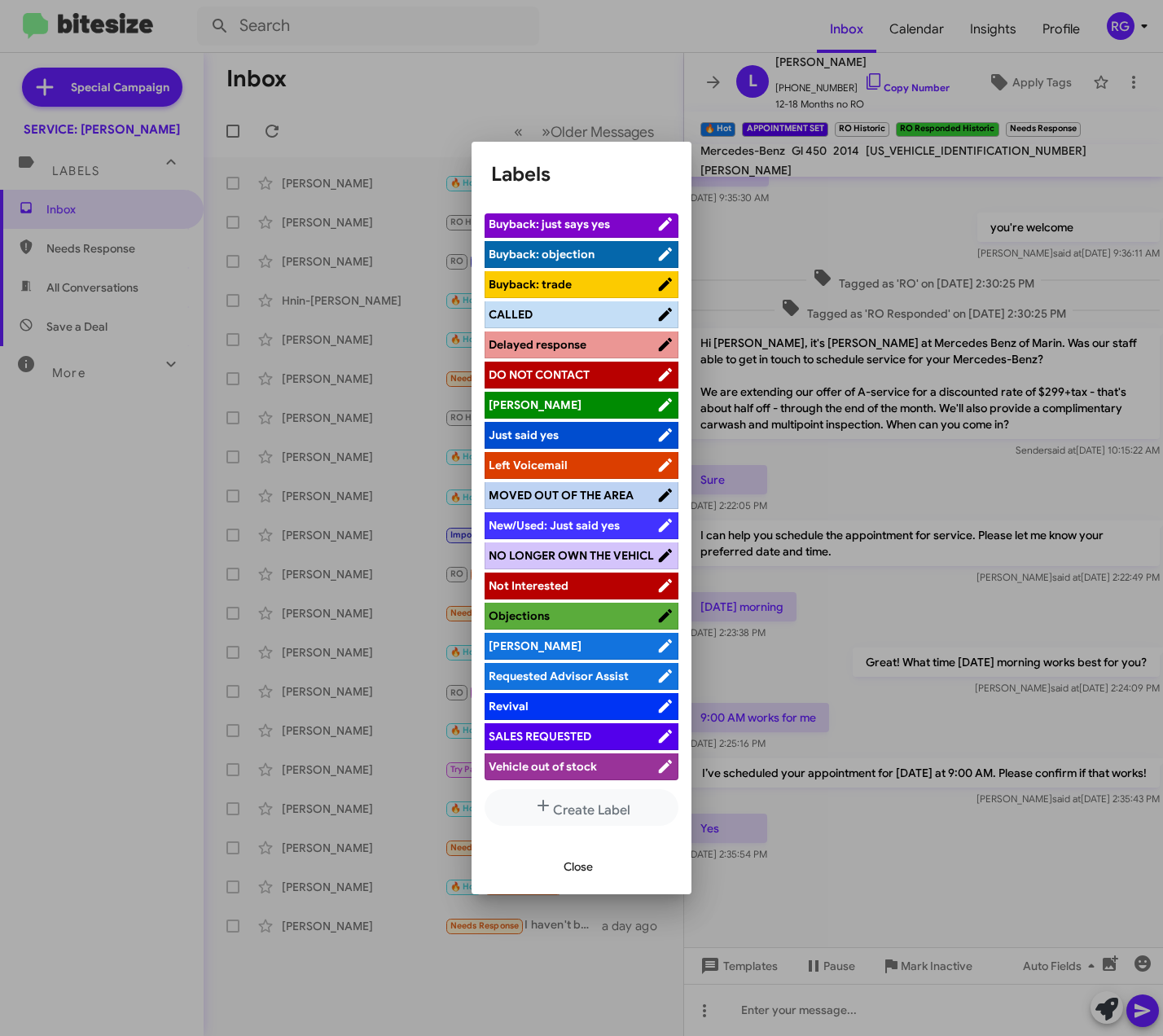
click at [577, 638] on span "[PERSON_NAME]" at bounding box center [572, 645] width 167 height 16
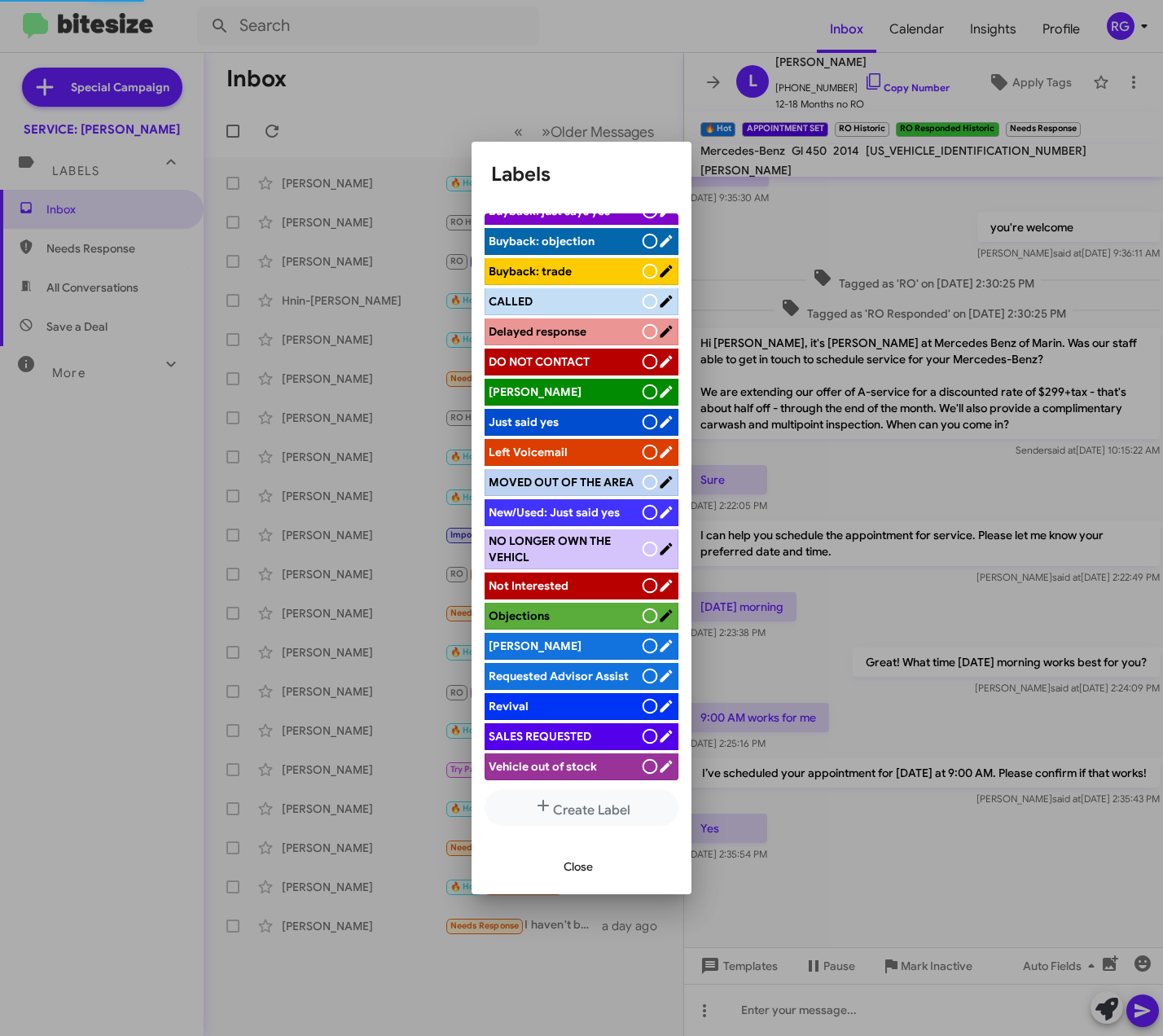
scroll to position [0, 0]
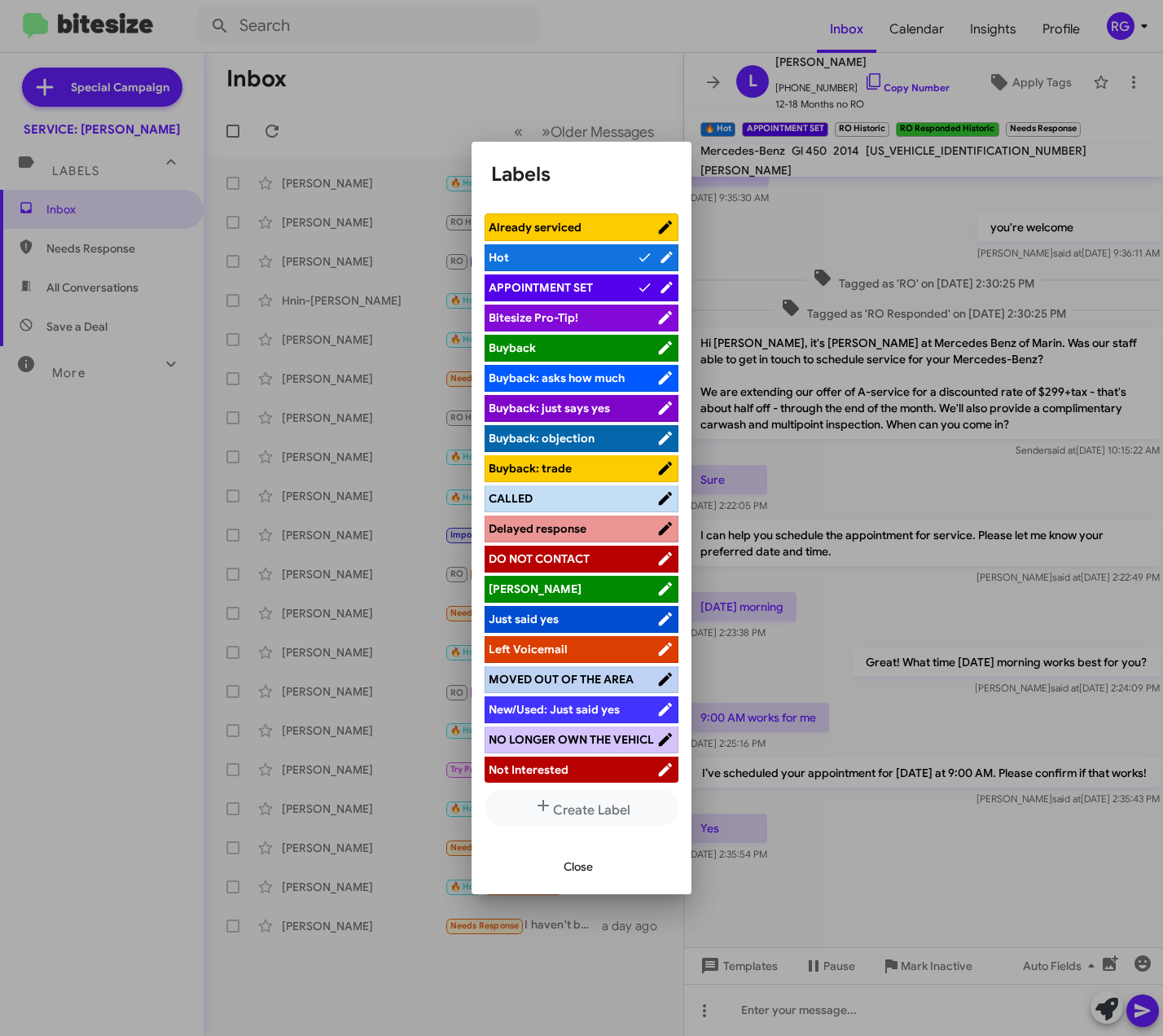
click at [579, 861] on span "Close" at bounding box center [579, 867] width 29 height 29
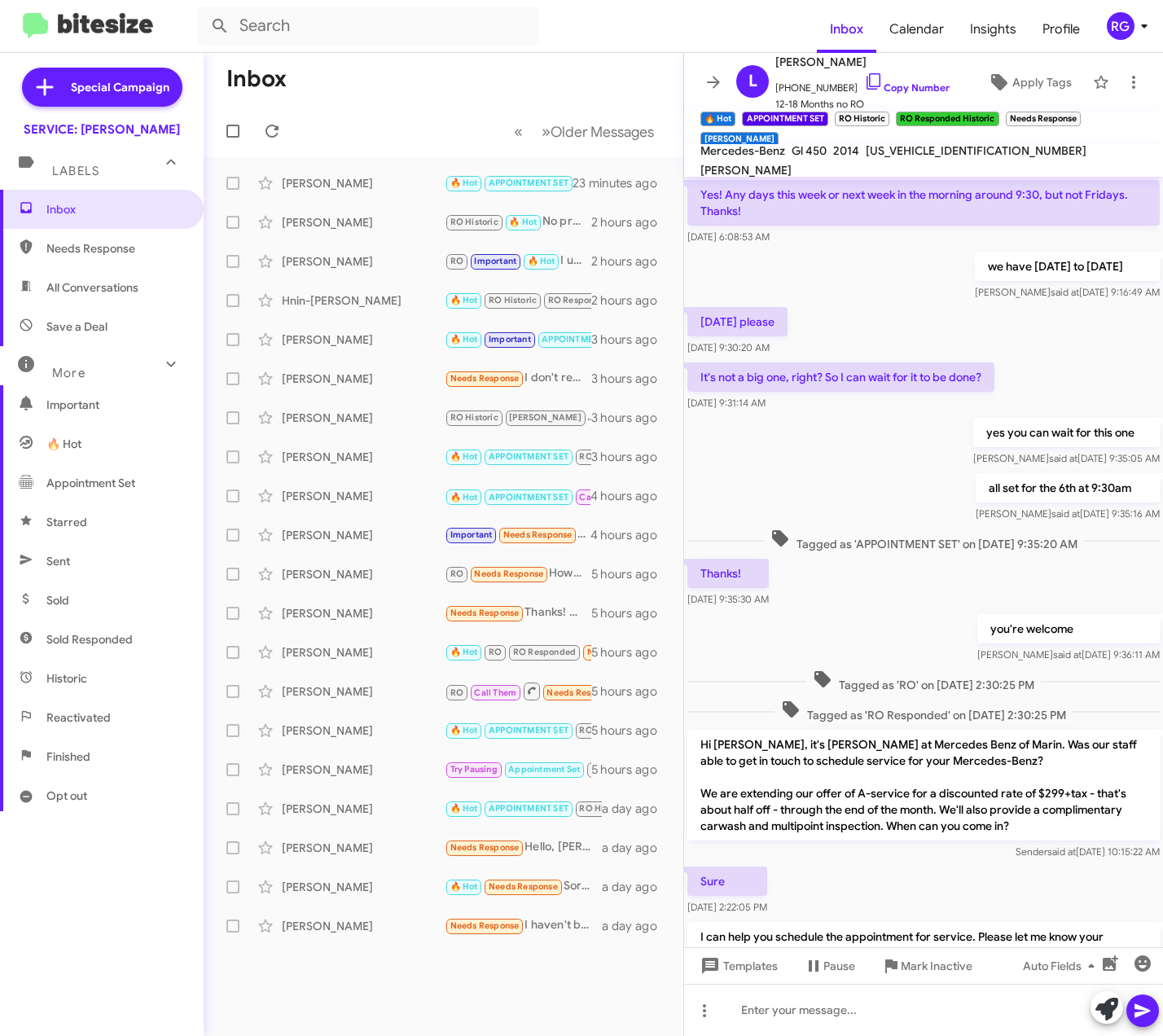
scroll to position [415, 0]
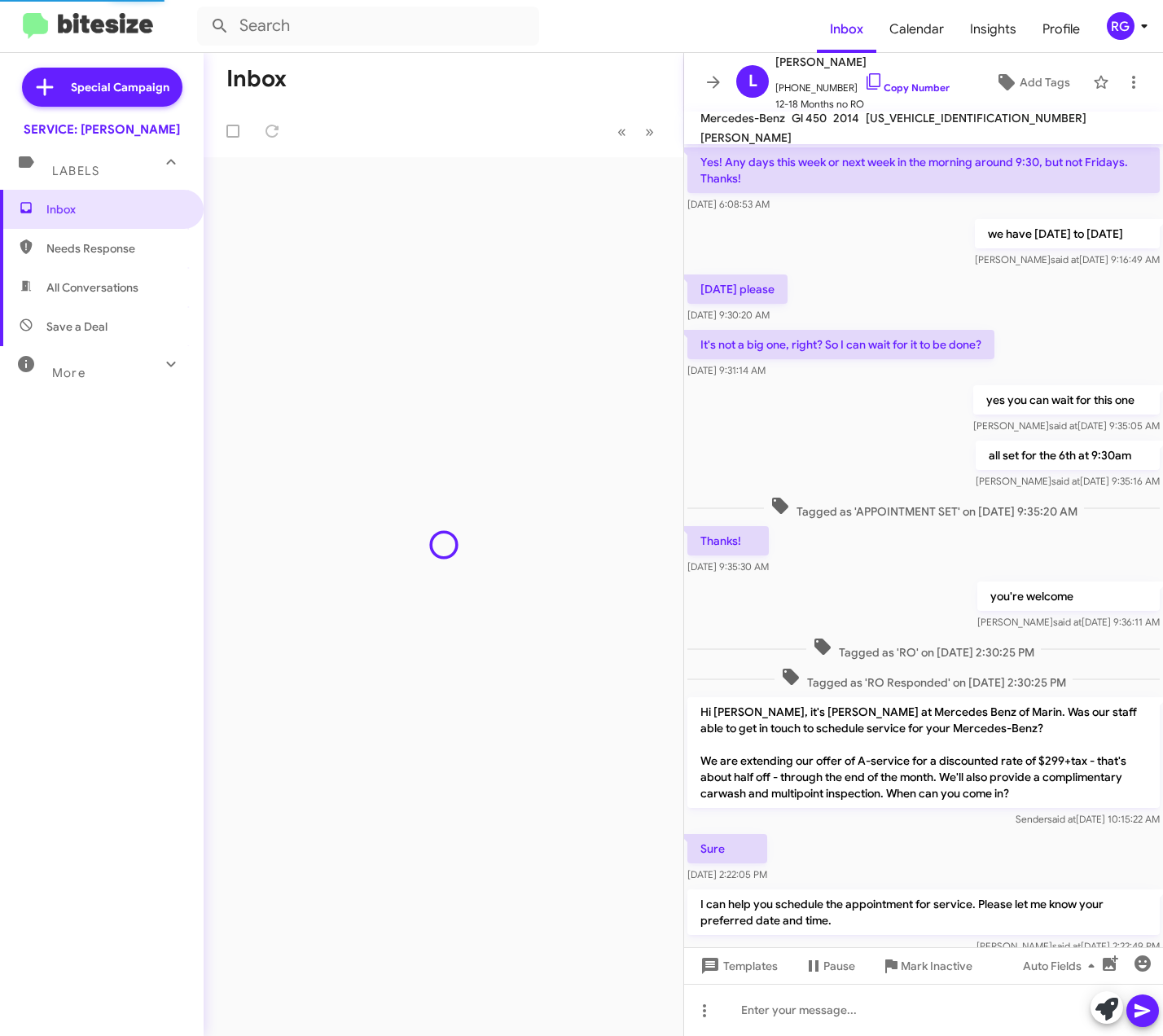
scroll to position [383, 0]
